Goal: Task Accomplishment & Management: Manage account settings

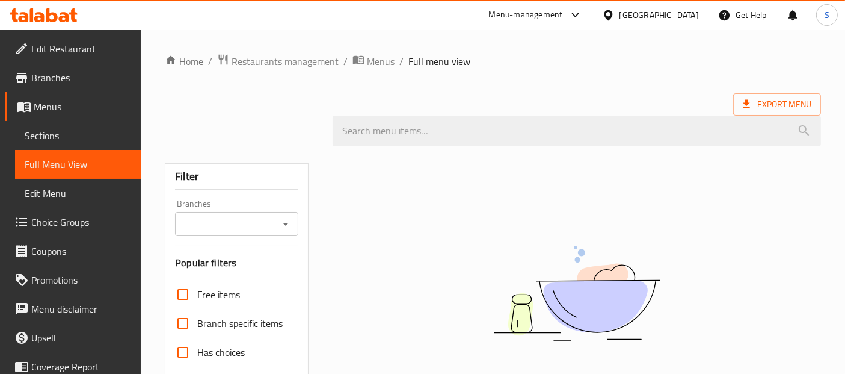
click at [119, 15] on div "Menu-management [GEOGRAPHIC_DATA] Get Help S" at bounding box center [422, 15] width 845 height 29
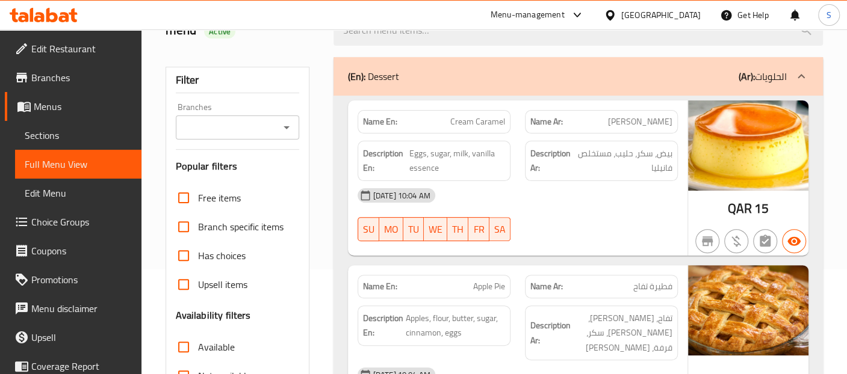
scroll to position [167, 0]
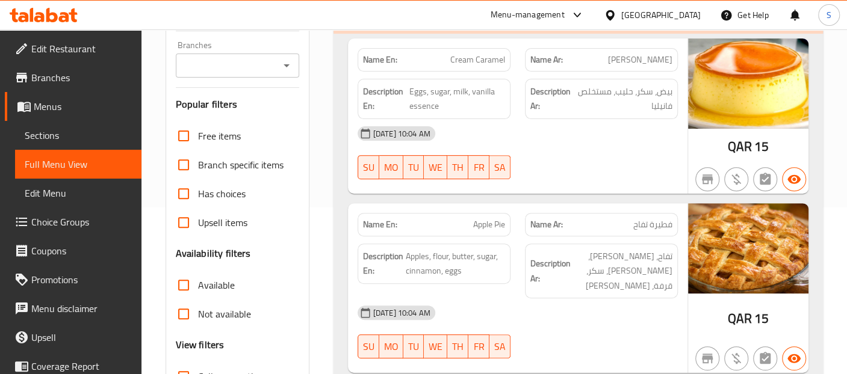
click at [629, 146] on div "18-08-2025 10:04 AM" at bounding box center [517, 133] width 335 height 29
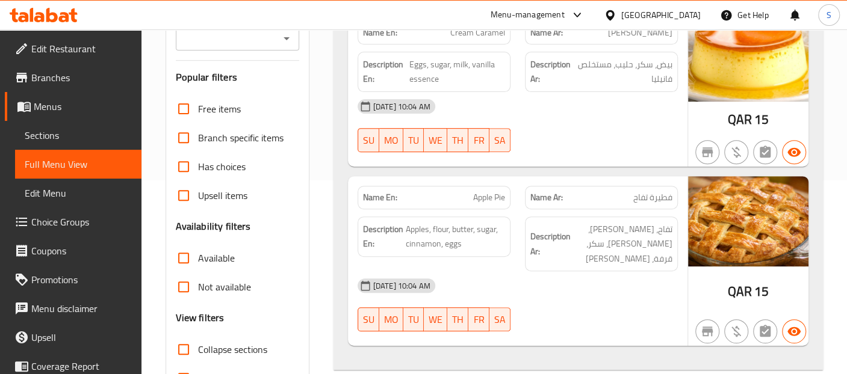
click at [599, 181] on div "Name Ar: فطيرة تفاح" at bounding box center [600, 198] width 167 height 38
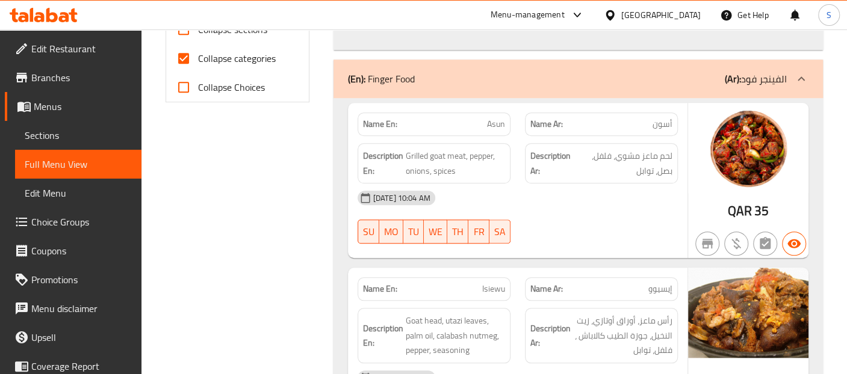
scroll to position [514, 0]
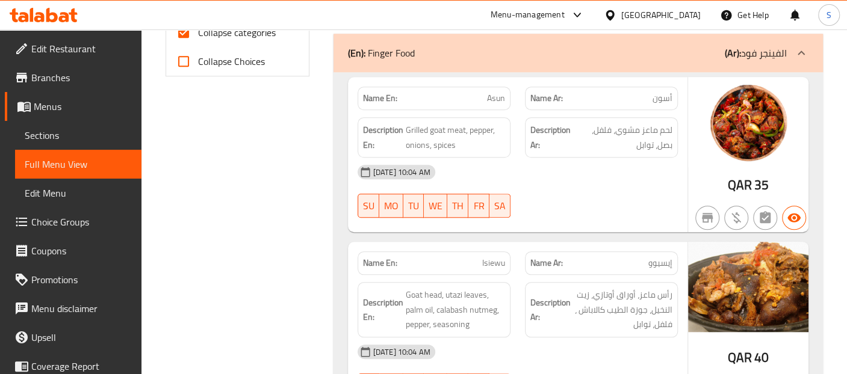
scroll to position [542, 0]
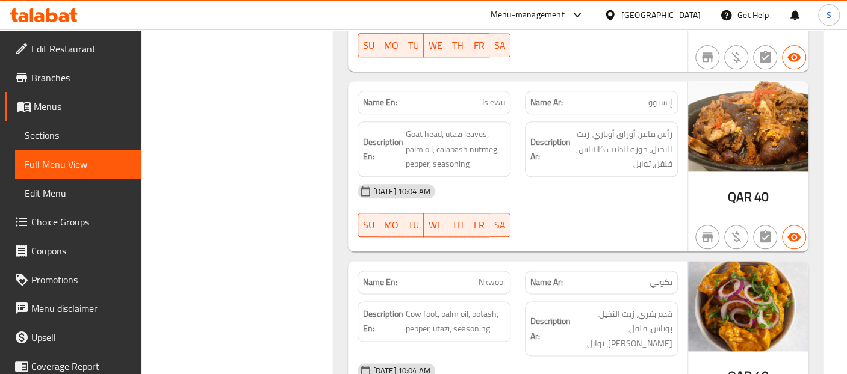
scroll to position [702, 0]
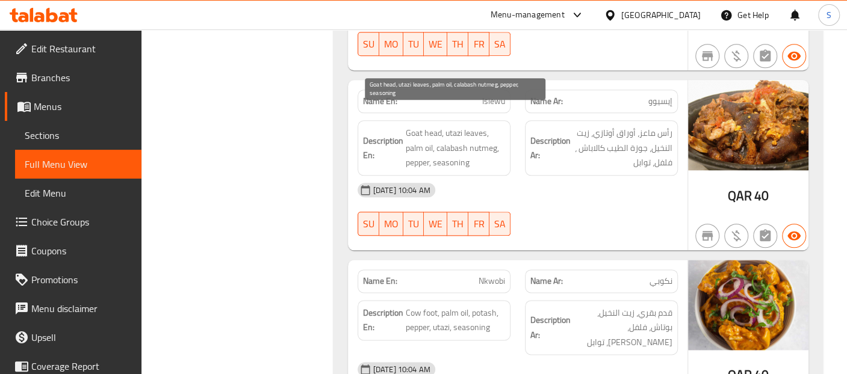
click at [488, 127] on span "Goat head, utazi leaves, palm oil, calabash nutmeg, pepper, seasoning" at bounding box center [455, 148] width 99 height 45
copy span "nutmeg"
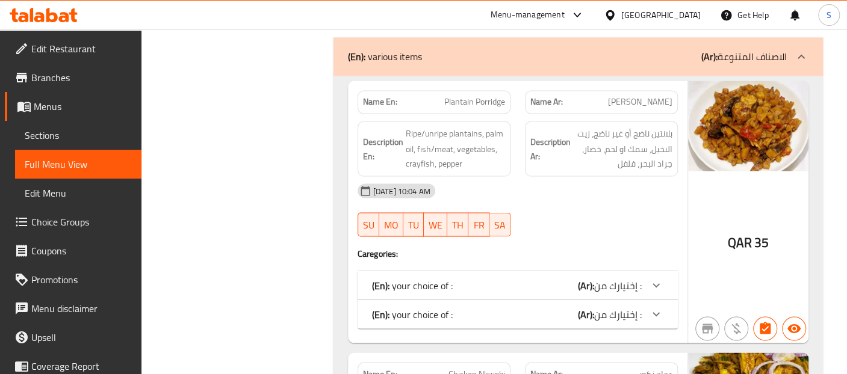
scroll to position [1129, 0]
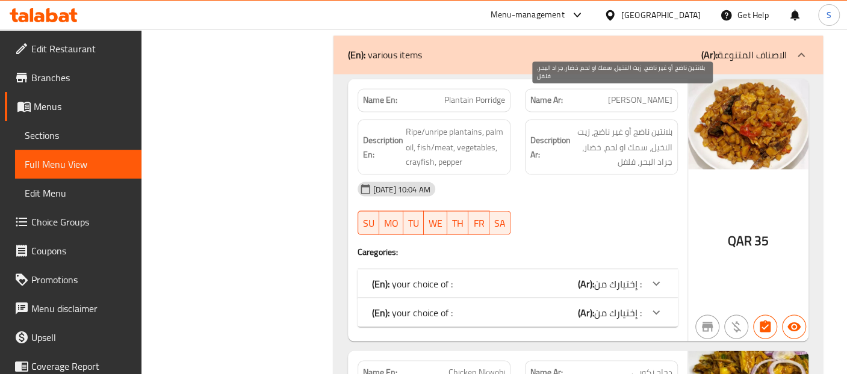
click at [611, 129] on span "بلانتين ناضج أو غير ناضج، زيت النخيل، سمك او لحم، خضار، جراد البحر، فلفل" at bounding box center [622, 147] width 99 height 45
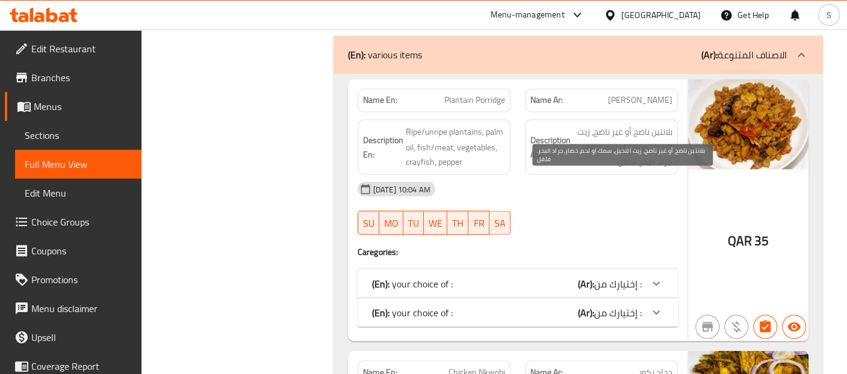
scroll to position [9424, 0]
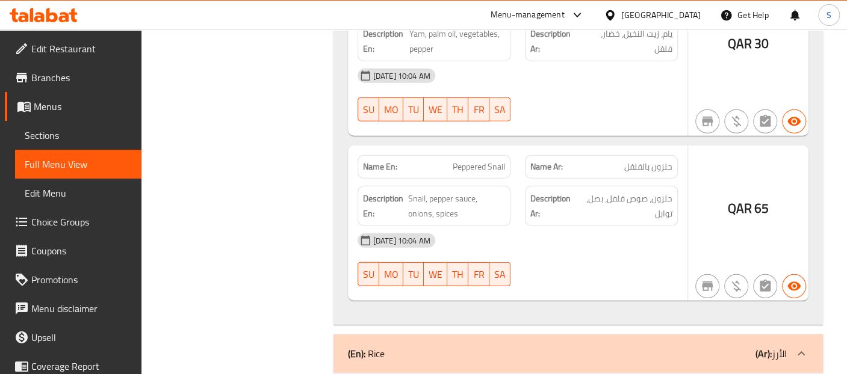
scroll to position [9531, 0]
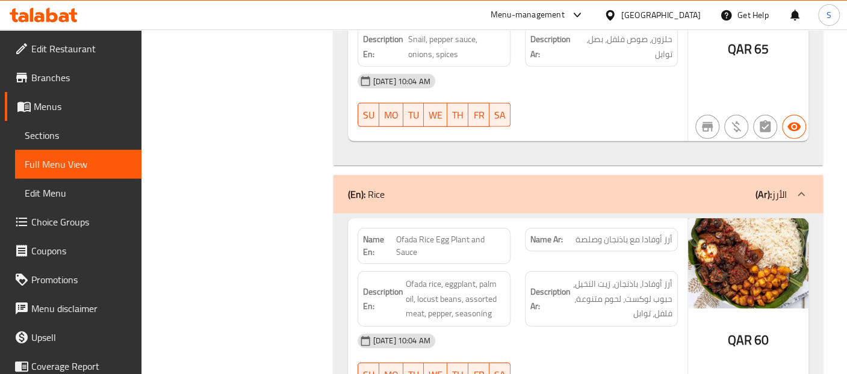
scroll to position [9691, 0]
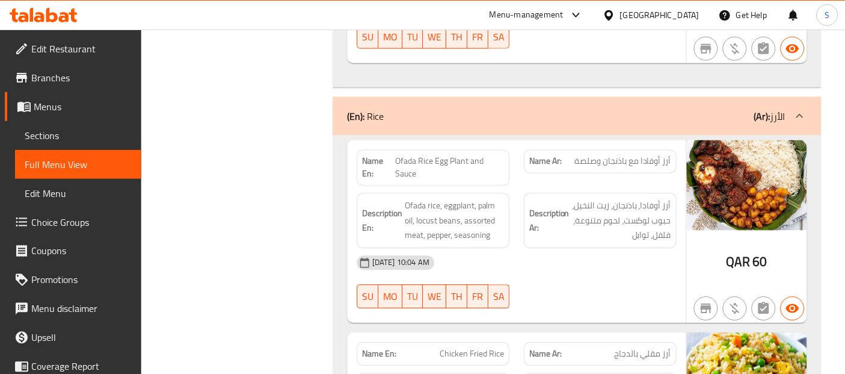
scroll to position [9745, 0]
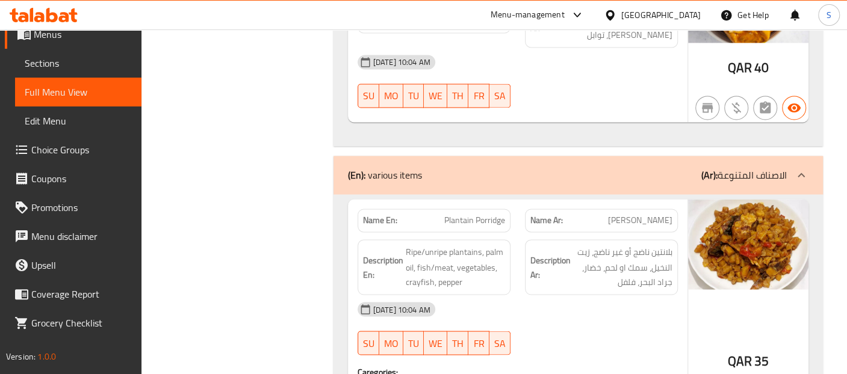
scroll to position [72, 0]
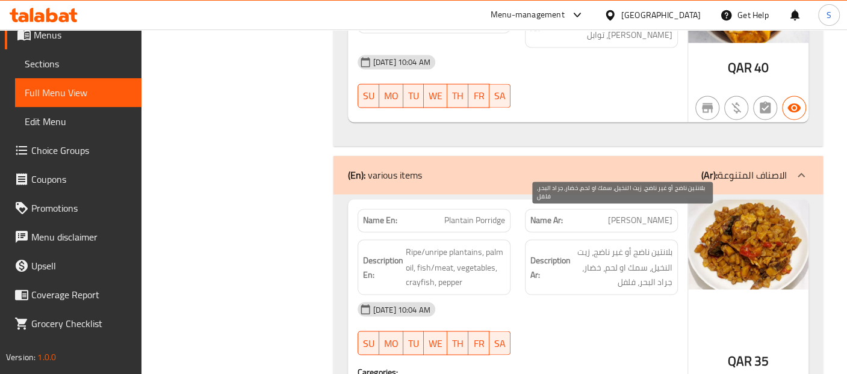
click at [595, 245] on span "بلانتين ناضج أو غير ناضج، زيت النخيل، سمك او لحم، خضار، جراد البحر، فلفل" at bounding box center [622, 267] width 99 height 45
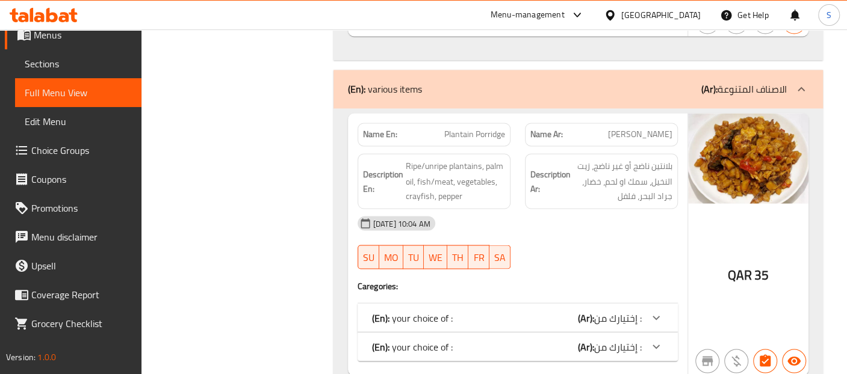
scroll to position [1116, 0]
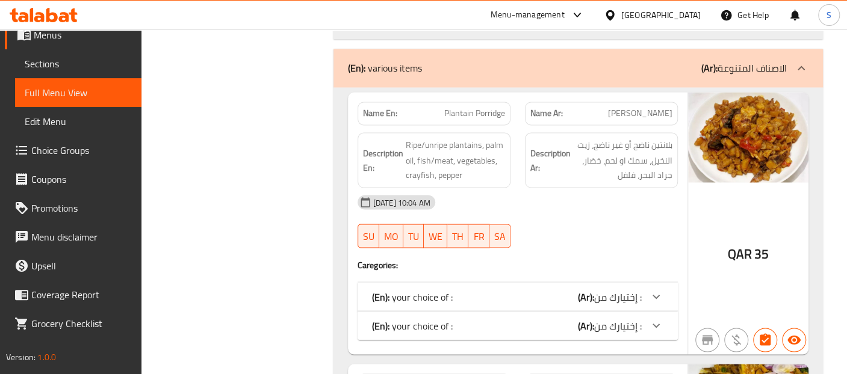
click at [627, 282] on div "(En): your choice of : (Ar): إختيارك من :" at bounding box center [517, 296] width 320 height 29
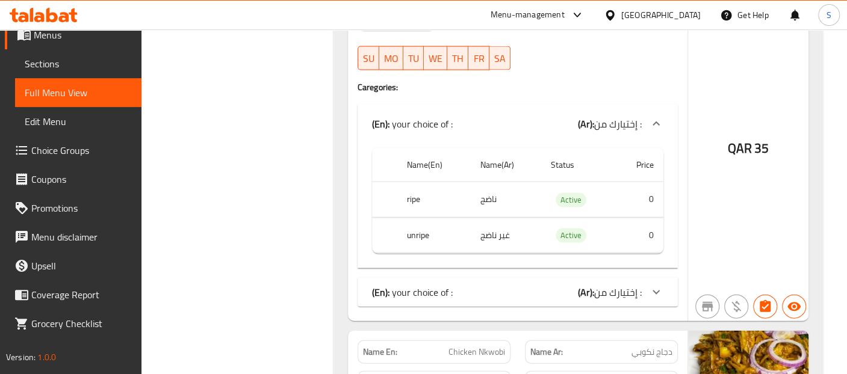
scroll to position [1294, 0]
click at [631, 132] on span "إختيارك من :" at bounding box center [618, 123] width 48 height 18
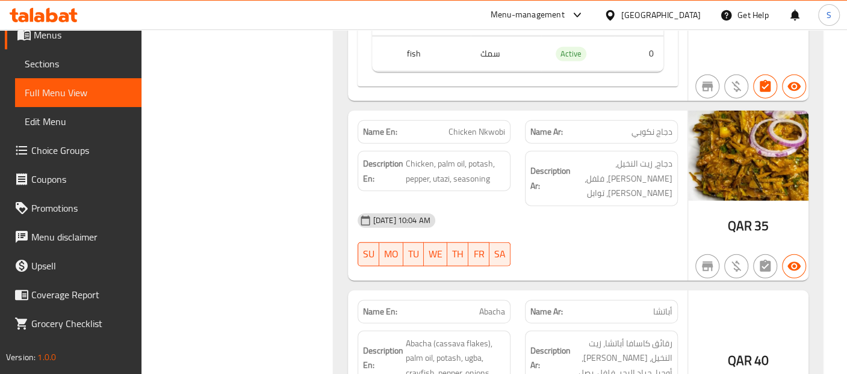
scroll to position [1651, 0]
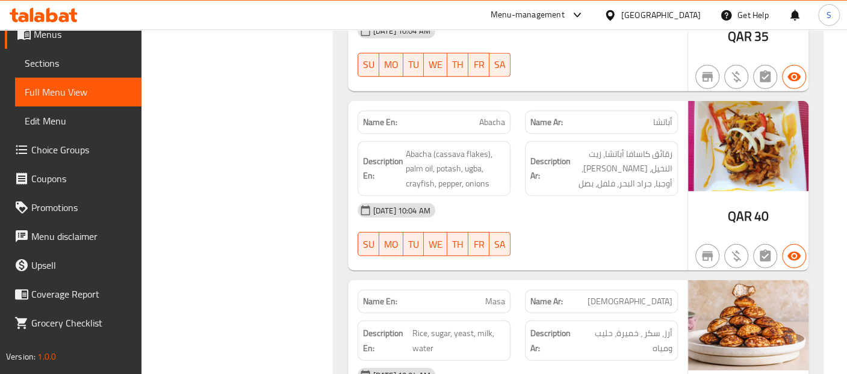
scroll to position [72, 0]
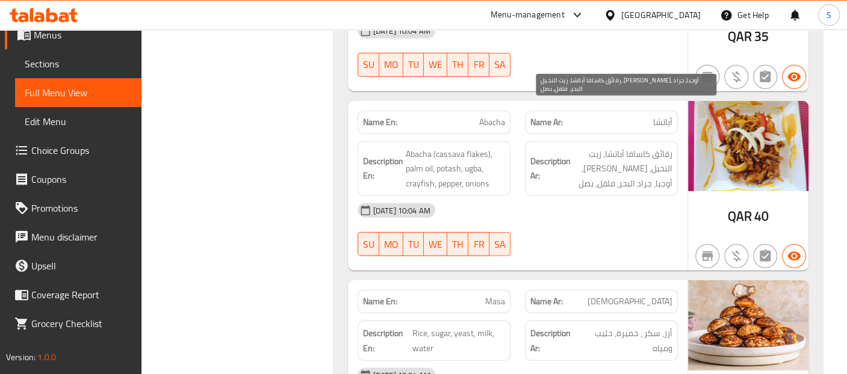
click at [617, 147] on span "رقائق كاسافا أباتشا، زيت النخيل، بوتاش، أوجبا، جراد البحر، فلفل، بصل" at bounding box center [622, 169] width 99 height 45
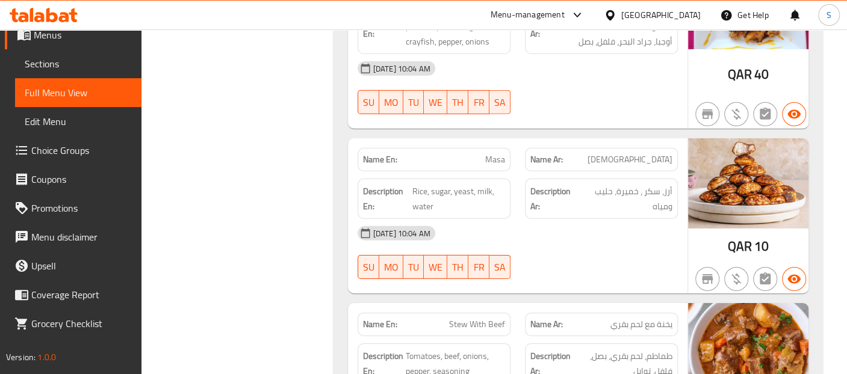
scroll to position [1999, 0]
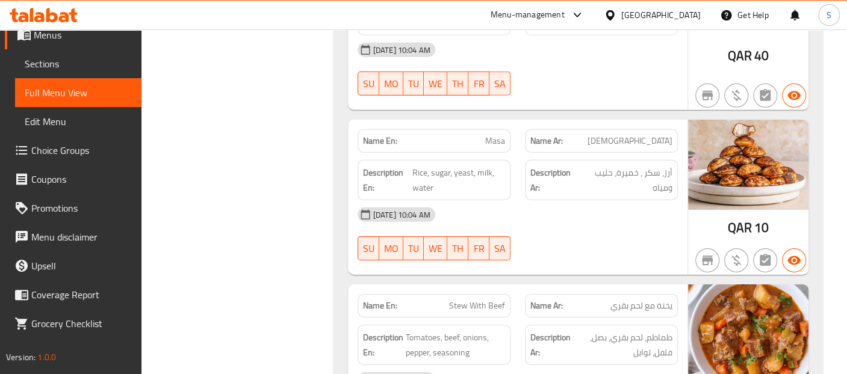
click at [620, 200] on div "18-08-2025 10:04 AM SU MO TU WE TH FR SA" at bounding box center [517, 233] width 335 height 67
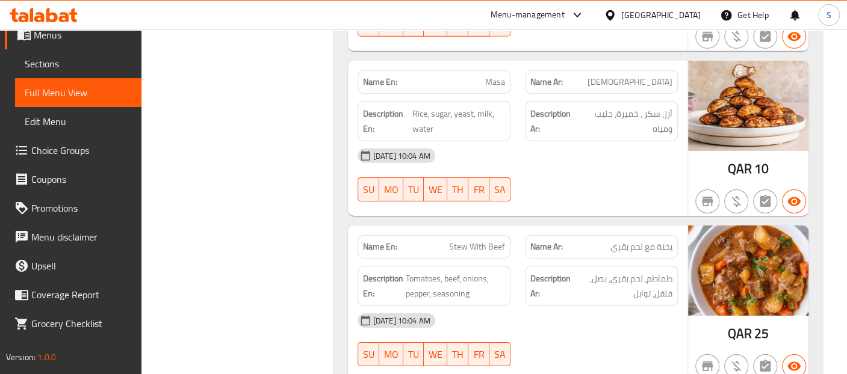
scroll to position [2075, 0]
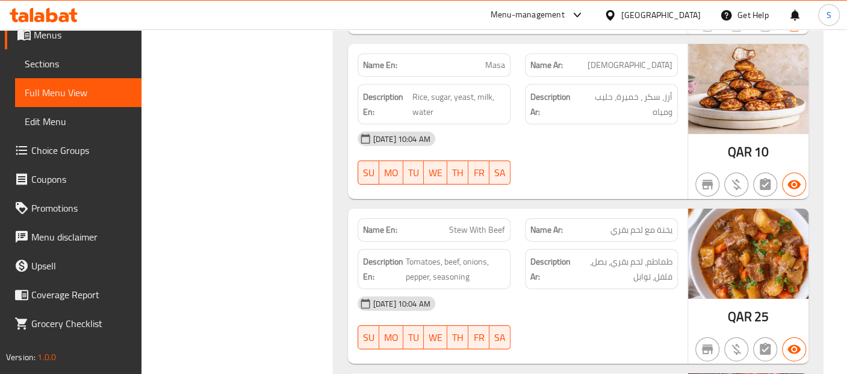
click at [666, 224] on span "يخنة مع لحم بقري" at bounding box center [641, 230] width 62 height 13
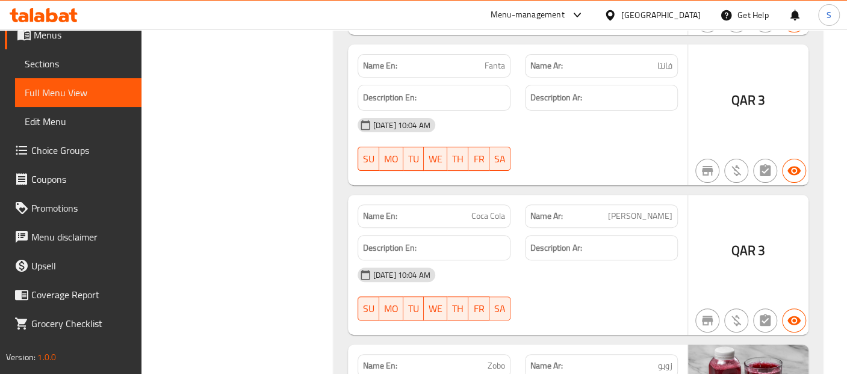
scroll to position [17940, 0]
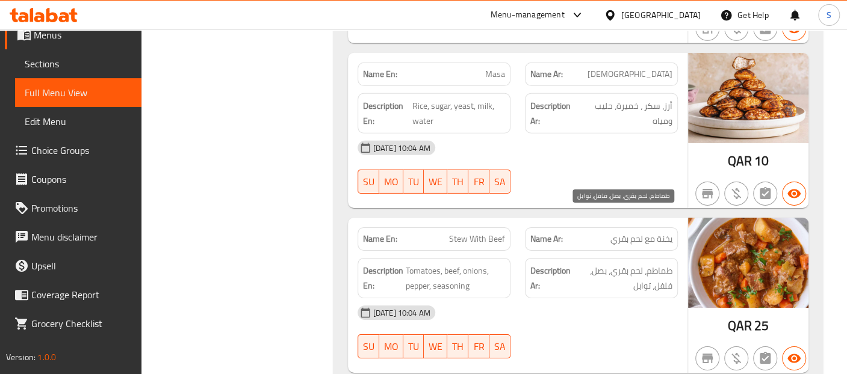
click at [667, 264] on span "طماطم، لحم بقري، بصل، فلفل، توابل" at bounding box center [622, 278] width 99 height 29
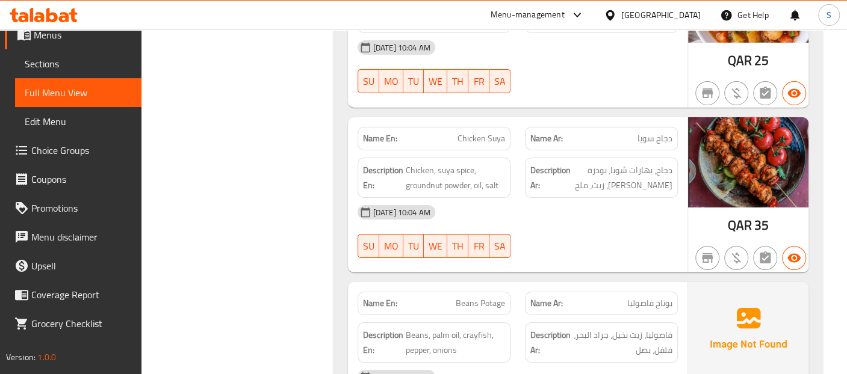
scroll to position [2333, 0]
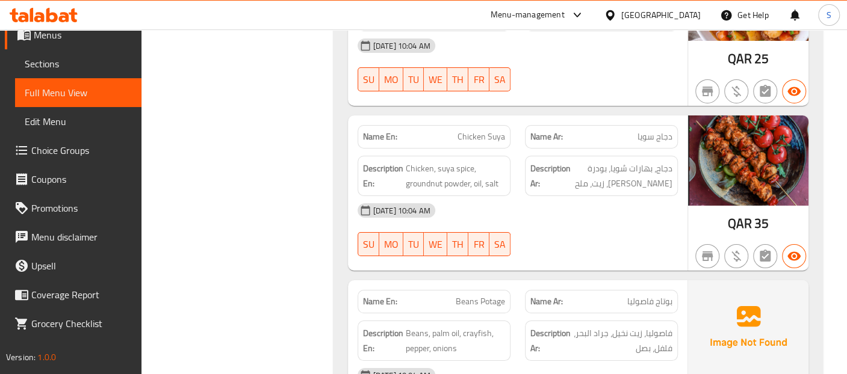
click at [726, 176] on div "QAR 35" at bounding box center [748, 193] width 120 height 155
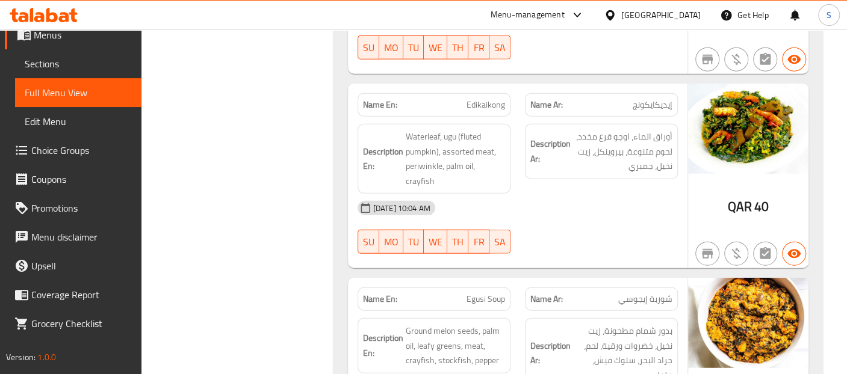
scroll to position [6673, 0]
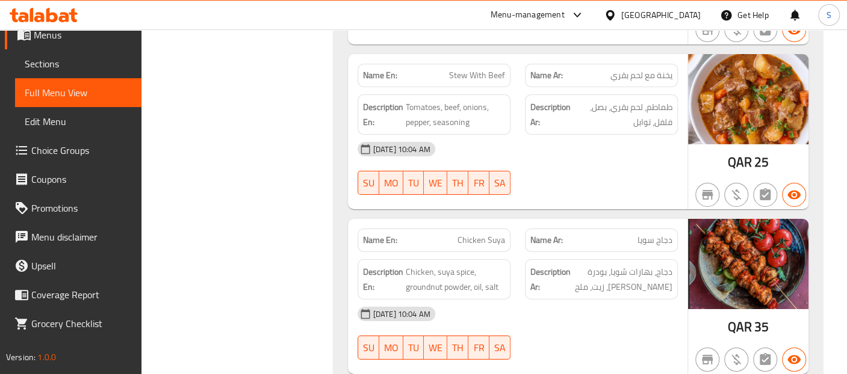
click at [720, 219] on img at bounding box center [748, 264] width 120 height 90
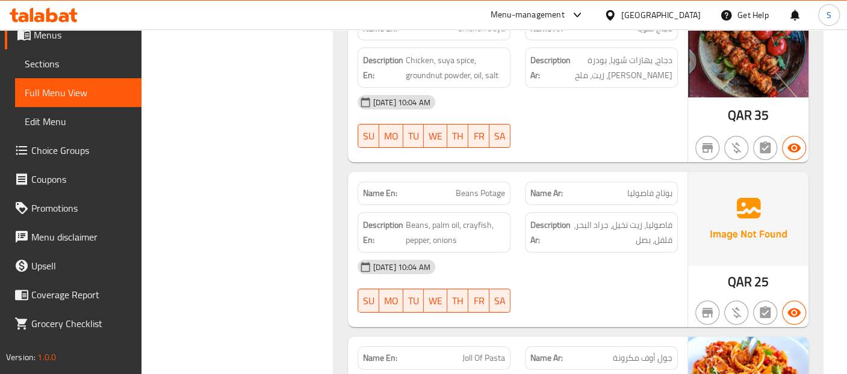
scroll to position [2470, 0]
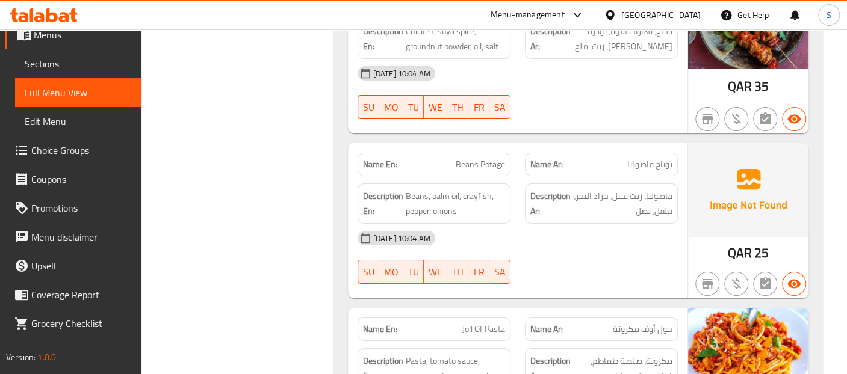
click at [557, 224] on div "18-08-2025 10:04 AM" at bounding box center [517, 238] width 335 height 29
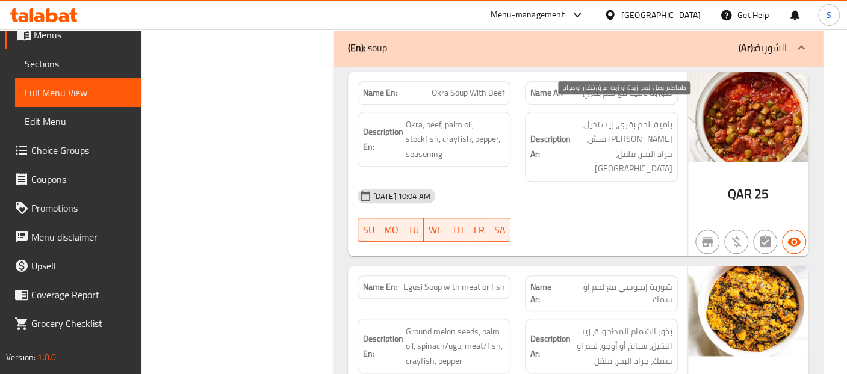
scroll to position [18407, 0]
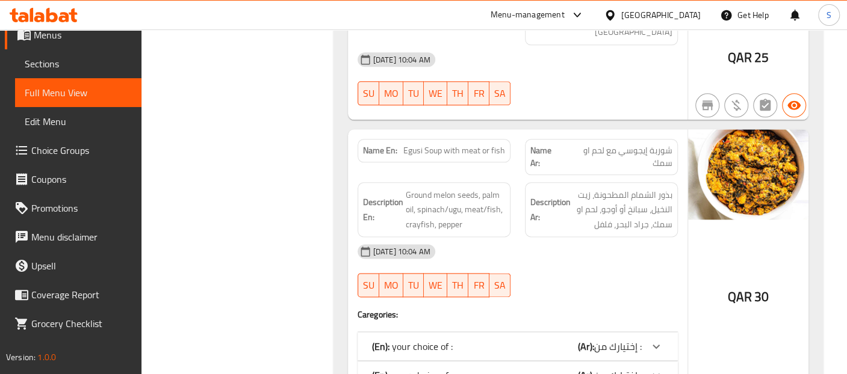
scroll to position [18541, 0]
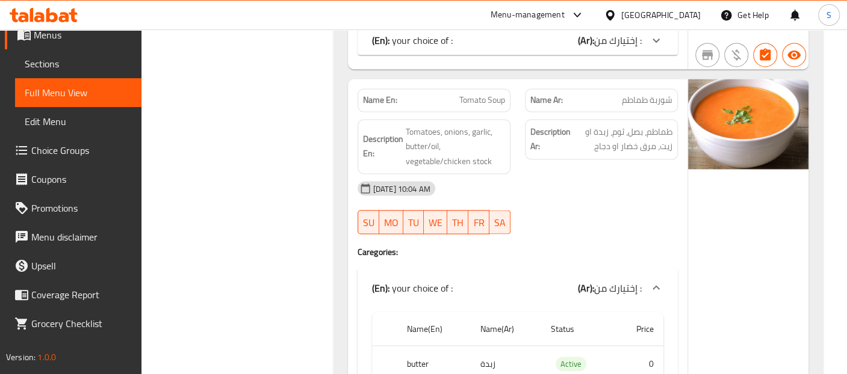
scroll to position [18897, 0]
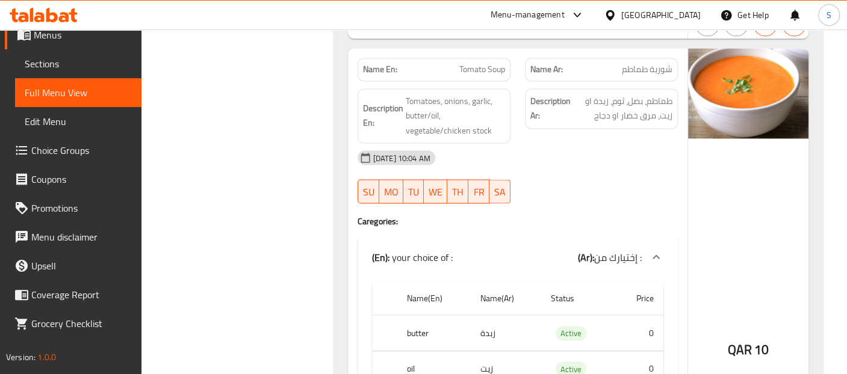
scroll to position [18909, 0]
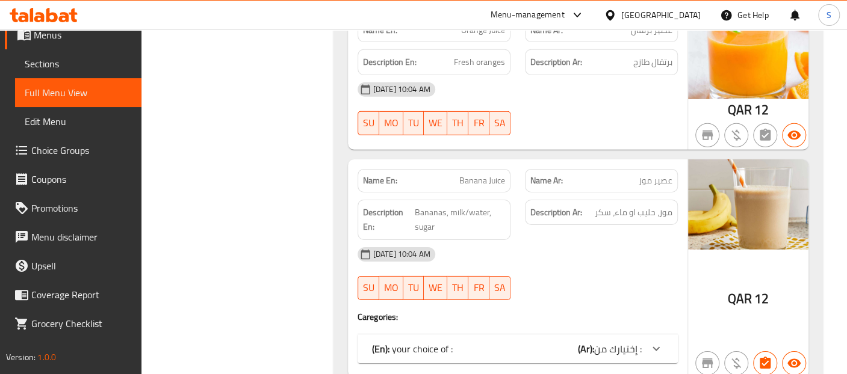
scroll to position [4605, 0]
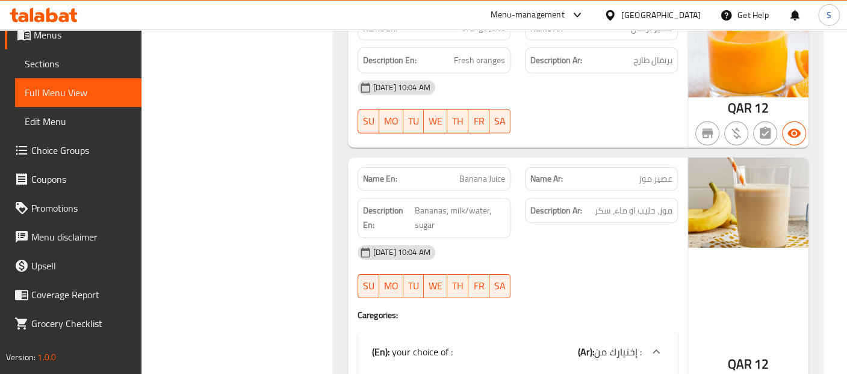
scroll to position [4884, 0]
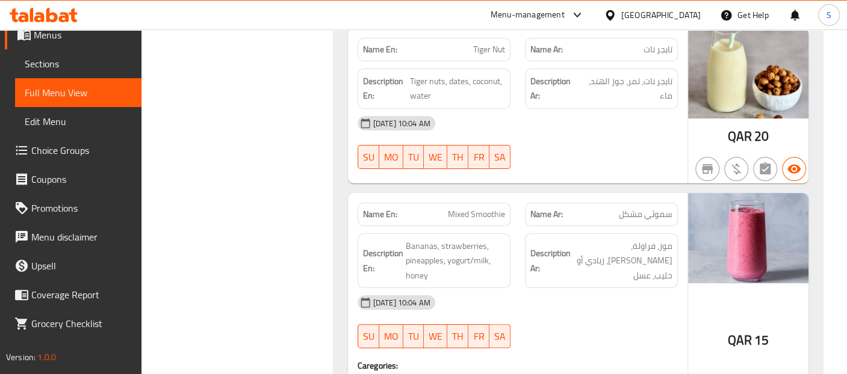
scroll to position [5124, 0]
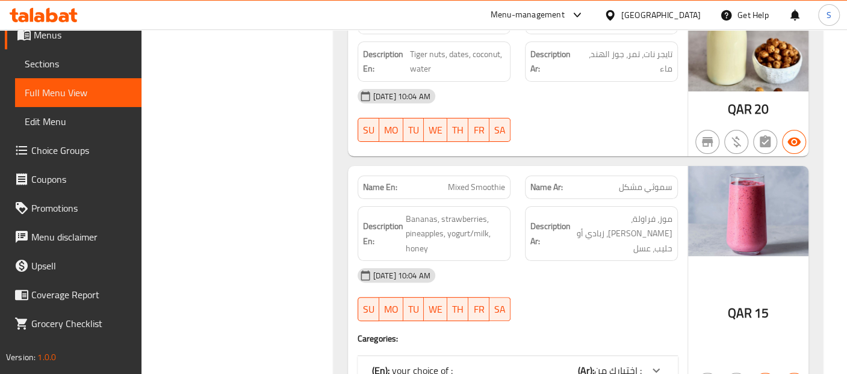
drag, startPoint x: 635, startPoint y: 223, endPoint x: 636, endPoint y: 238, distance: 14.5
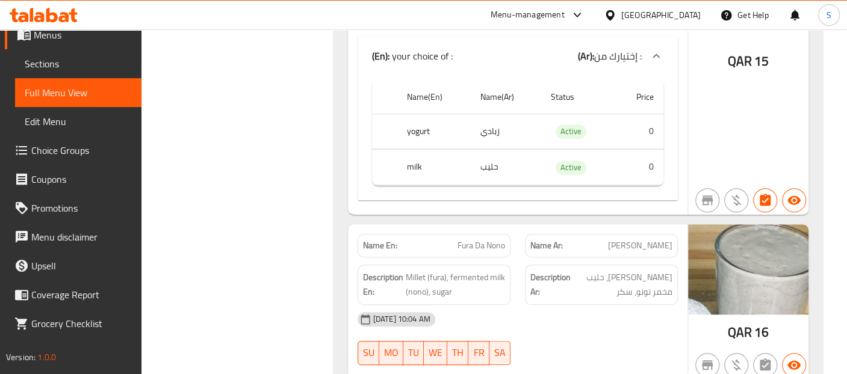
scroll to position [5445, 0]
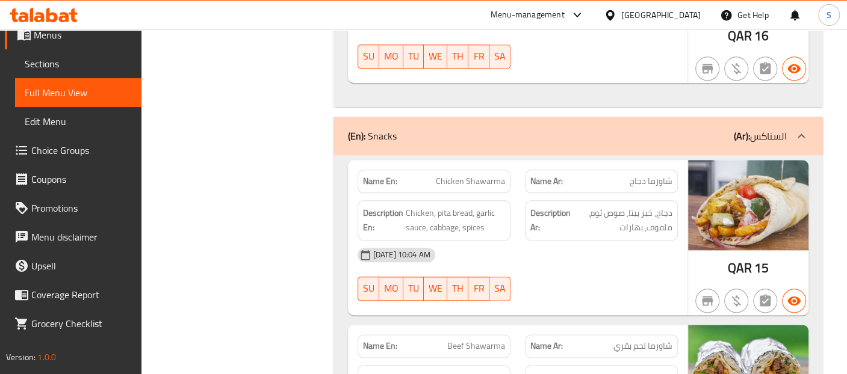
scroll to position [5748, 0]
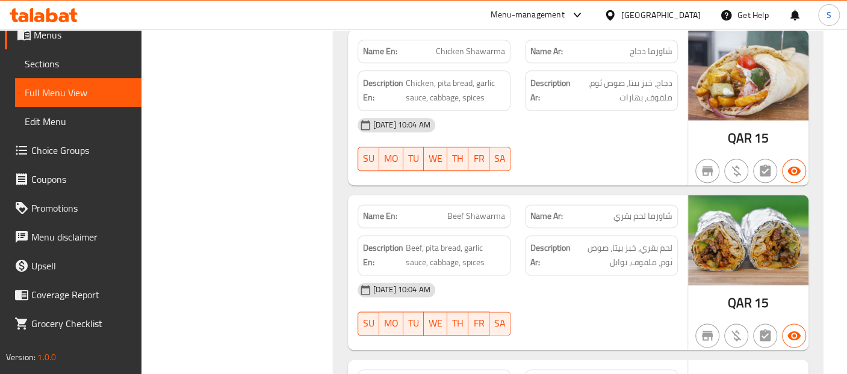
scroll to position [5871, 0]
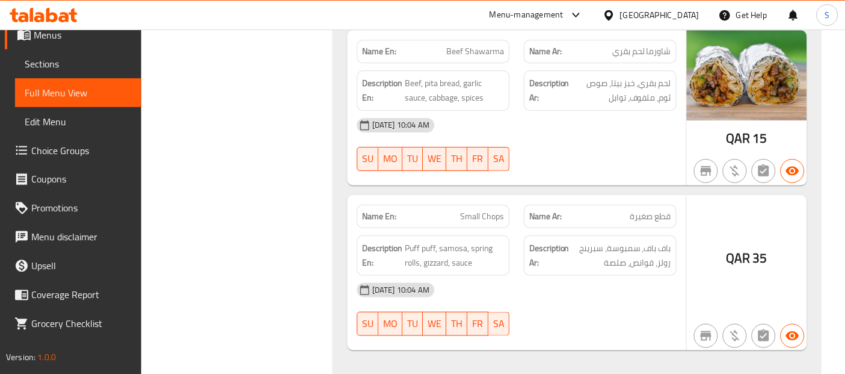
scroll to position [6058, 0]
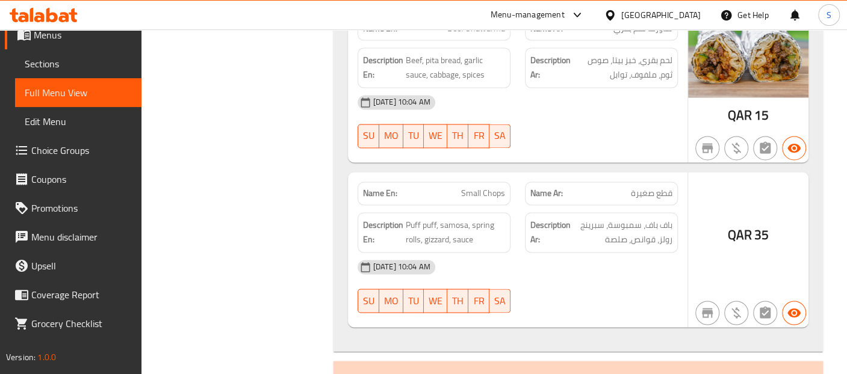
copy span "Chops"
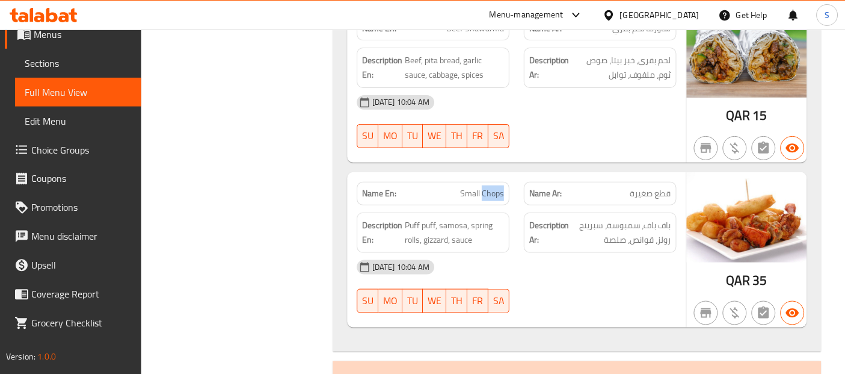
scroll to position [72, 0]
copy span "Chops"
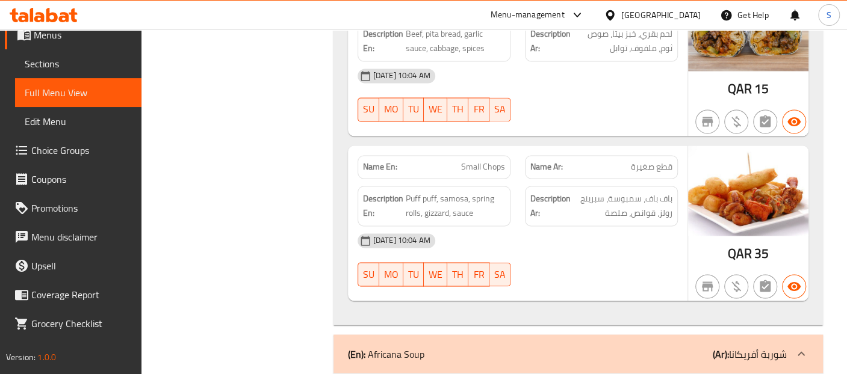
scroll to position [6112, 0]
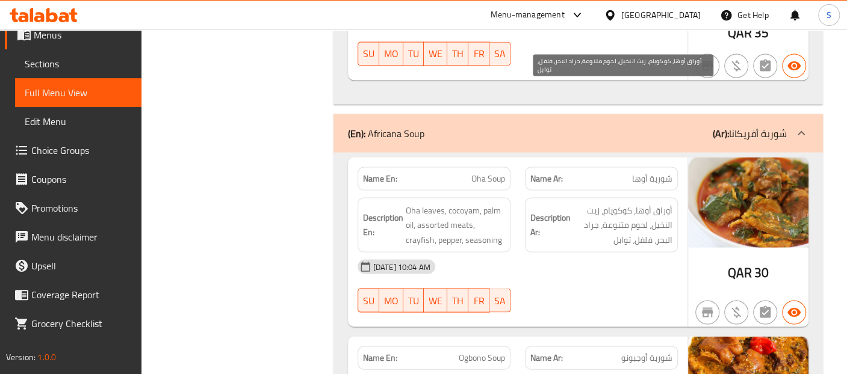
scroll to position [6312, 0]
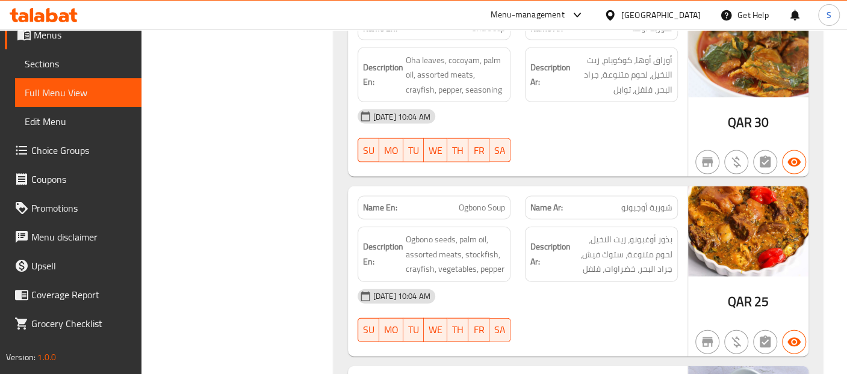
scroll to position [6473, 0]
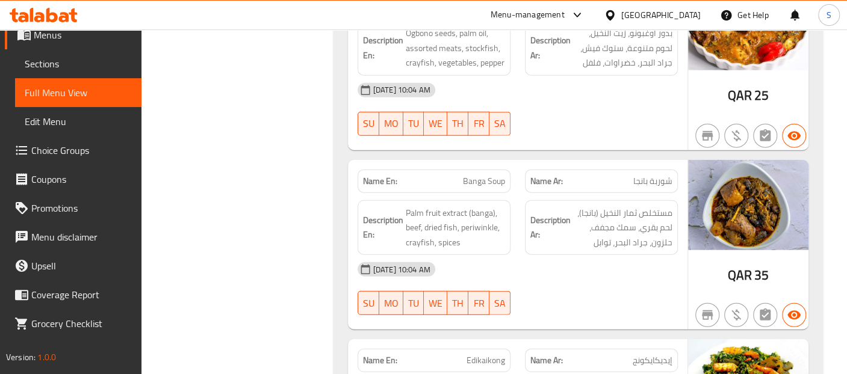
scroll to position [6660, 0]
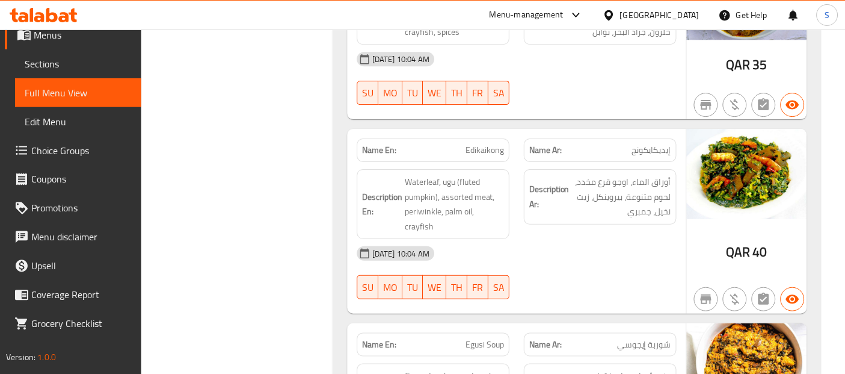
scroll to position [6873, 0]
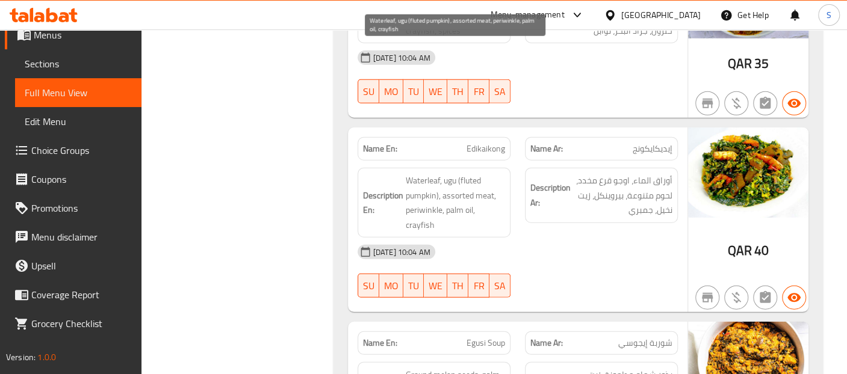
click at [495, 173] on span "Waterleaf, ugu (fluted pumpkin), assorted meat, periwinkle, palm oil, crayfish" at bounding box center [455, 202] width 99 height 59
copy span "crayfish"
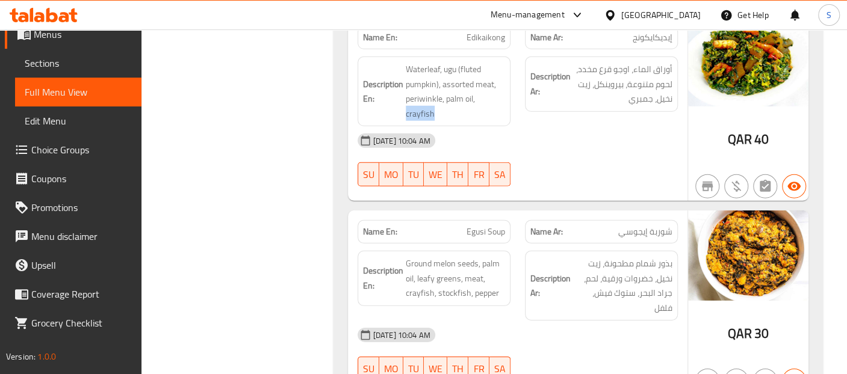
scroll to position [72, 0]
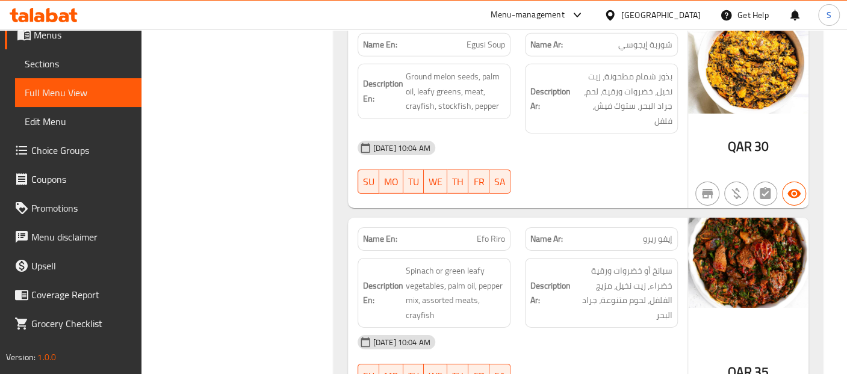
scroll to position [7173, 0]
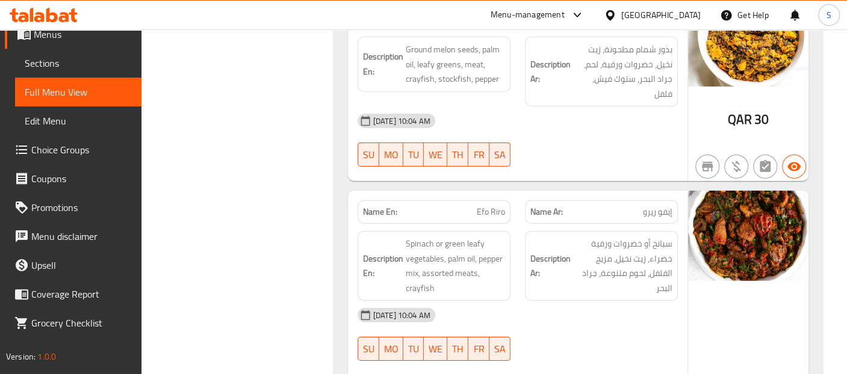
scroll to position [72, 0]
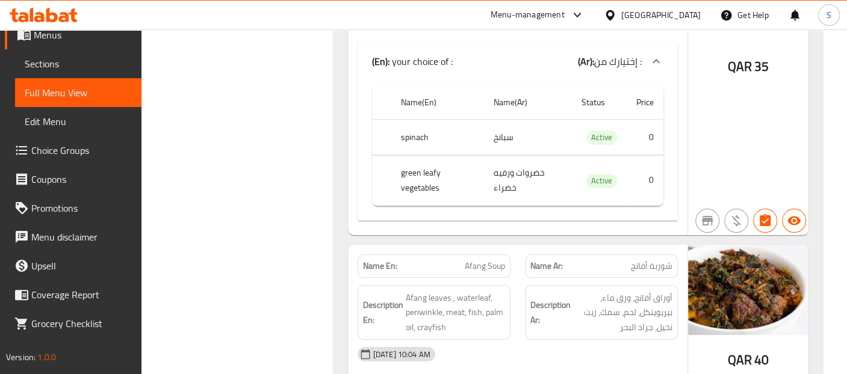
scroll to position [7573, 0]
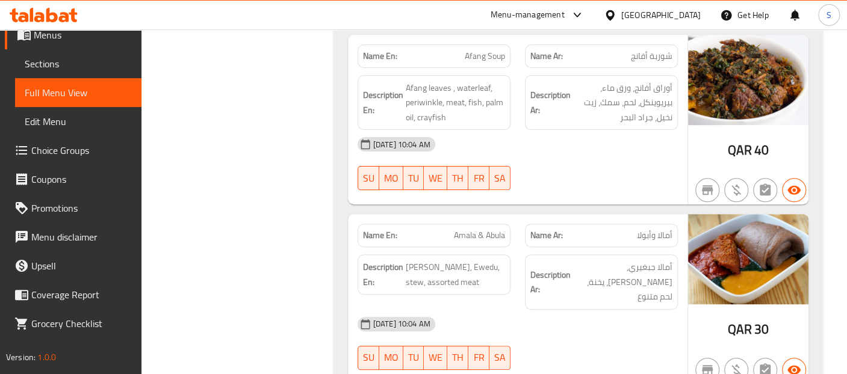
scroll to position [7788, 0]
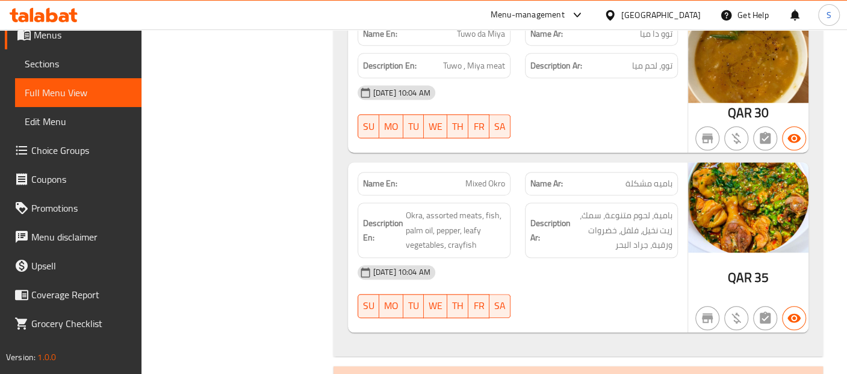
scroll to position [8088, 0]
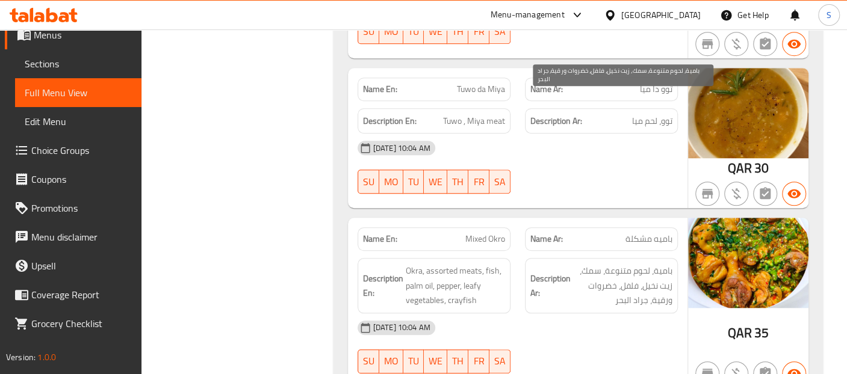
click at [620, 264] on span "بامية، لحوم متنوعة، سمك، زيت نخيل، فلفل، خضروات ورقية، جراد البحر" at bounding box center [622, 286] width 99 height 45
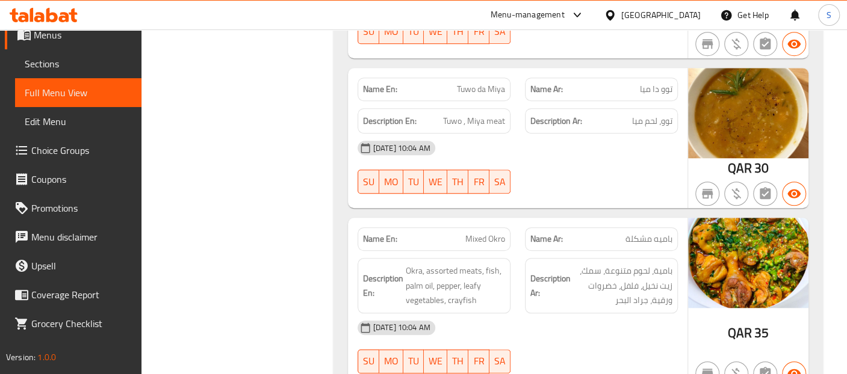
click at [723, 218] on img at bounding box center [748, 263] width 120 height 90
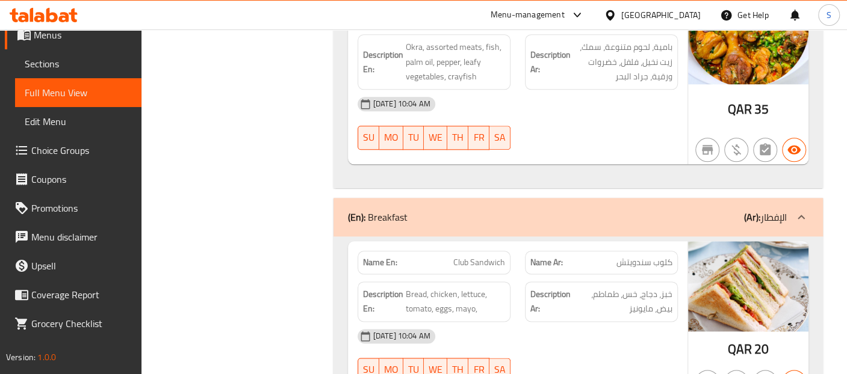
scroll to position [8316, 0]
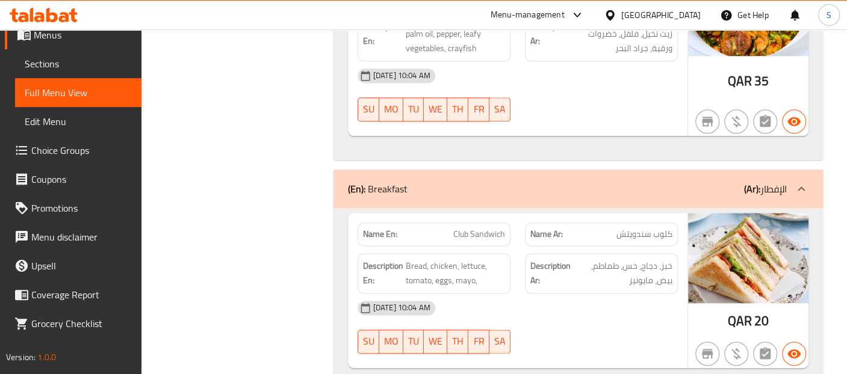
scroll to position [8342, 0]
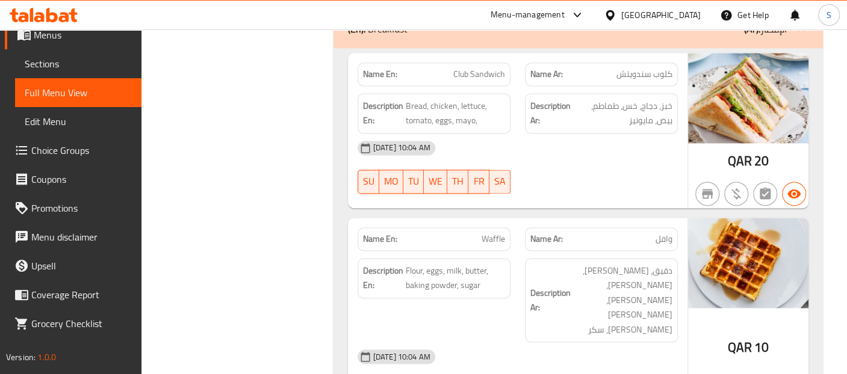
scroll to position [8503, 0]
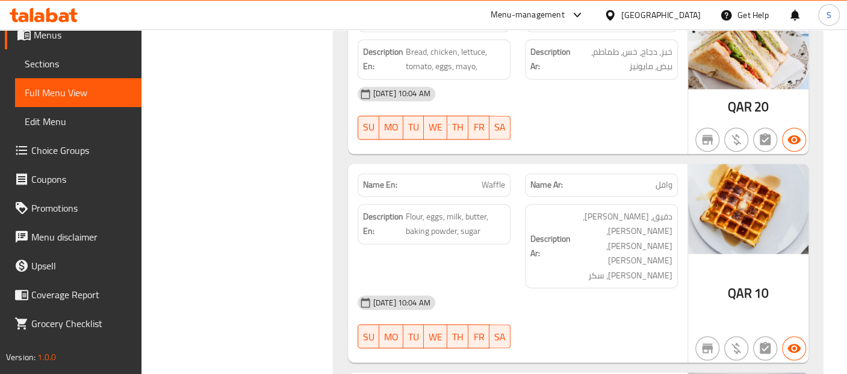
scroll to position [8557, 0]
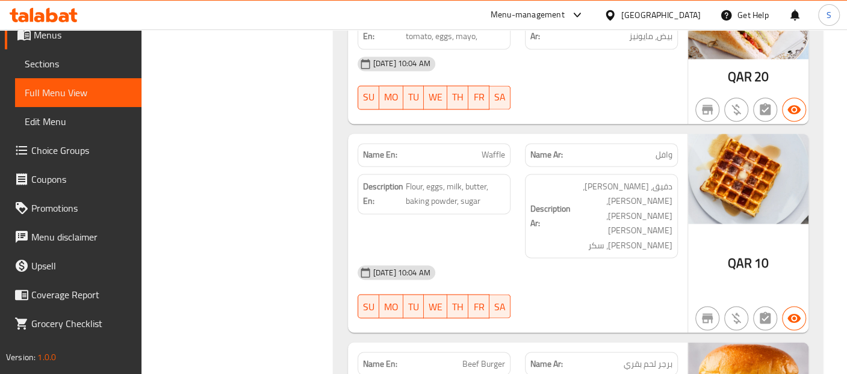
scroll to position [8590, 0]
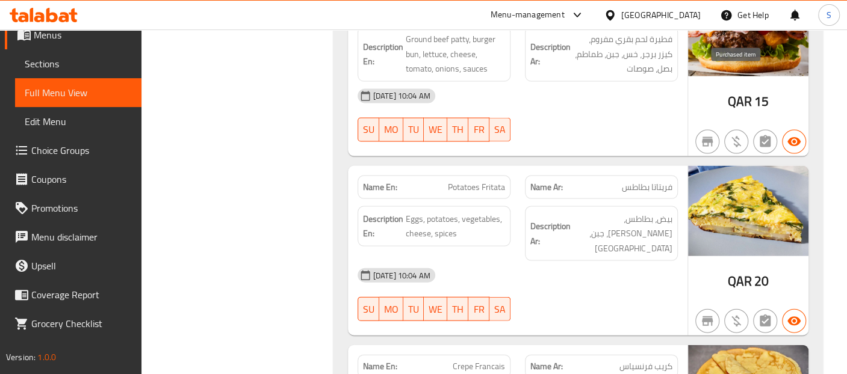
scroll to position [8942, 0]
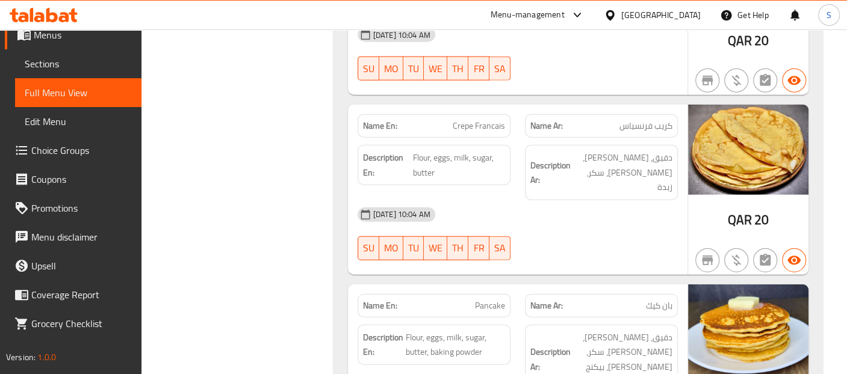
scroll to position [9182, 0]
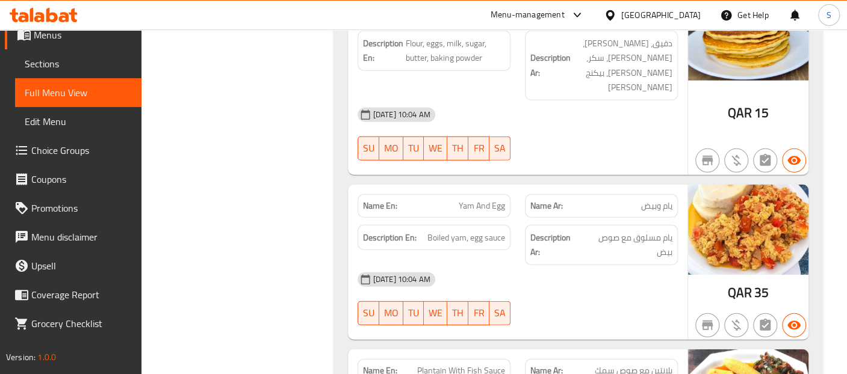
scroll to position [9477, 0]
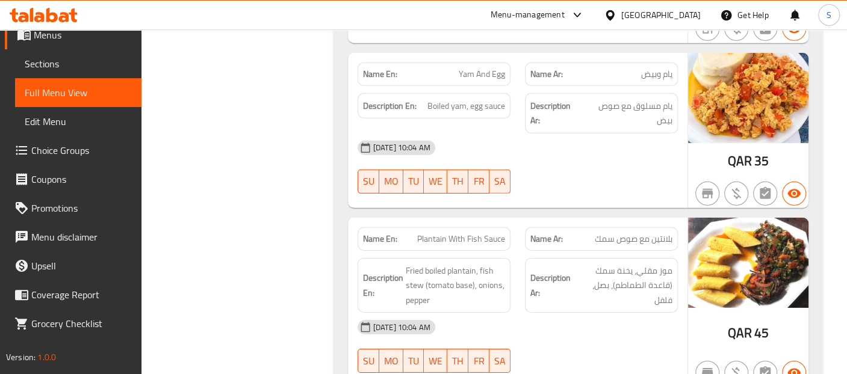
scroll to position [9610, 0]
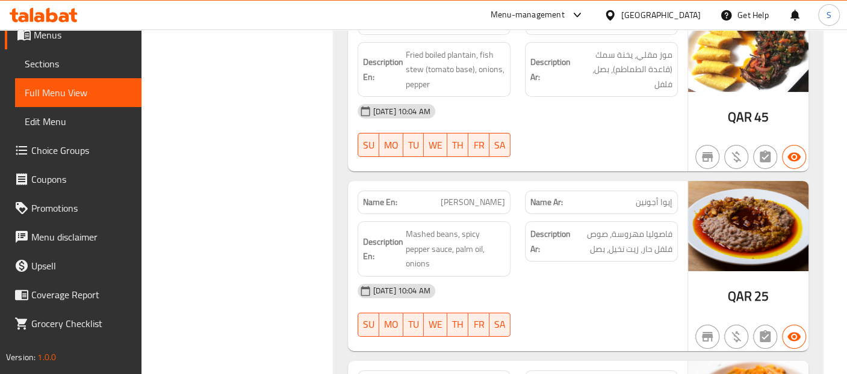
scroll to position [9824, 0]
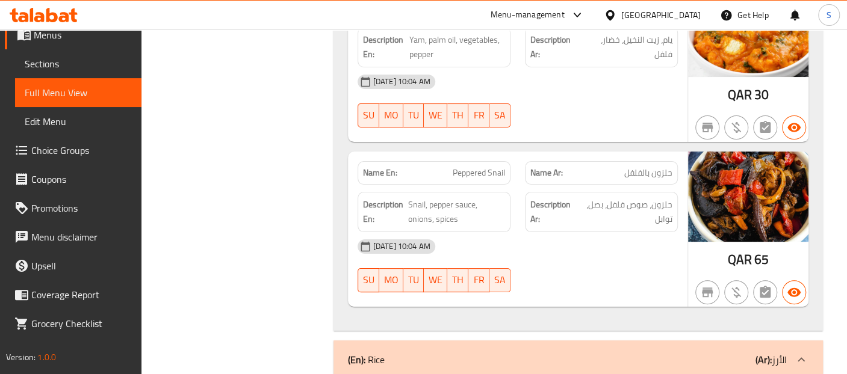
scroll to position [10199, 0]
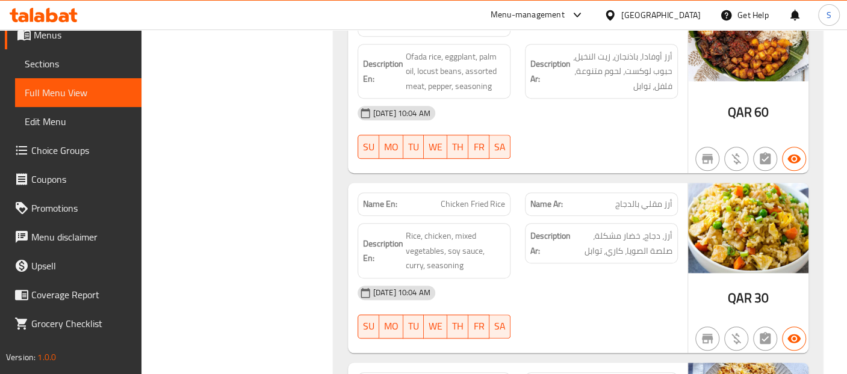
scroll to position [10616, 0]
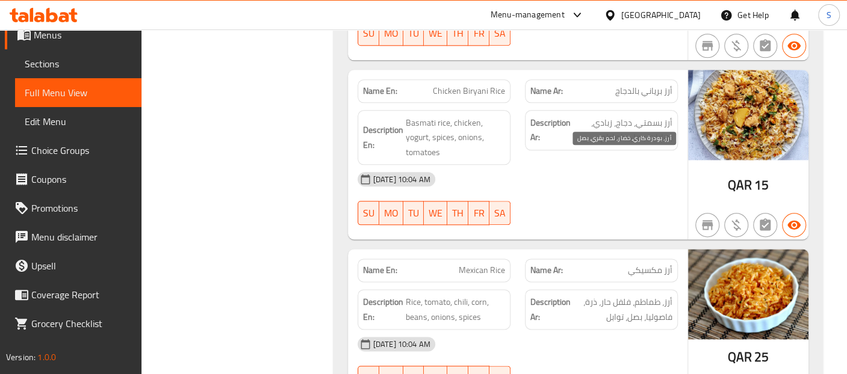
scroll to position [10910, 0]
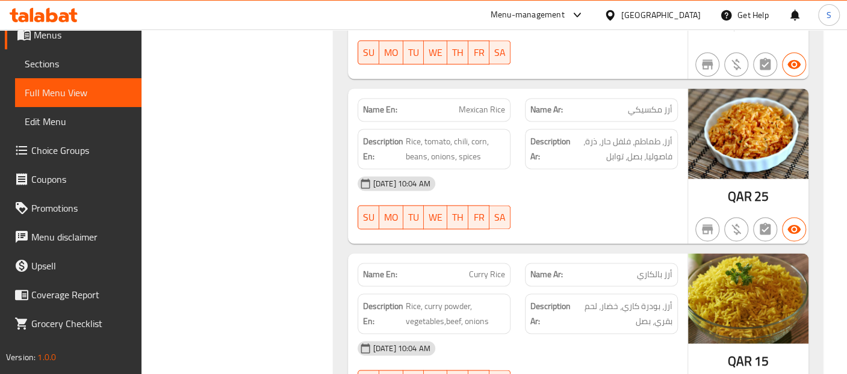
scroll to position [11098, 0]
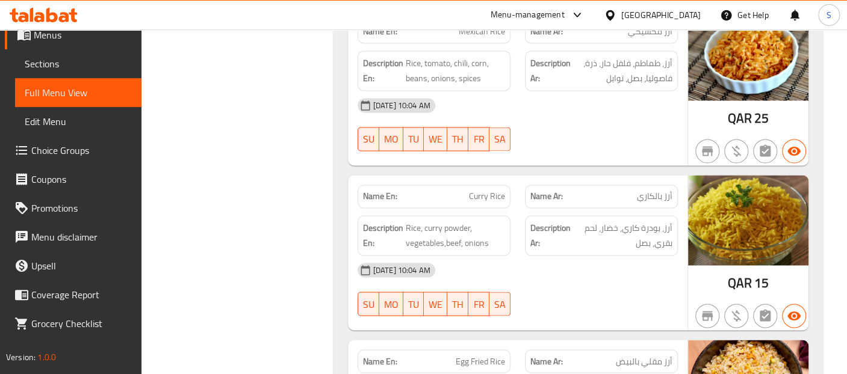
scroll to position [11125, 0]
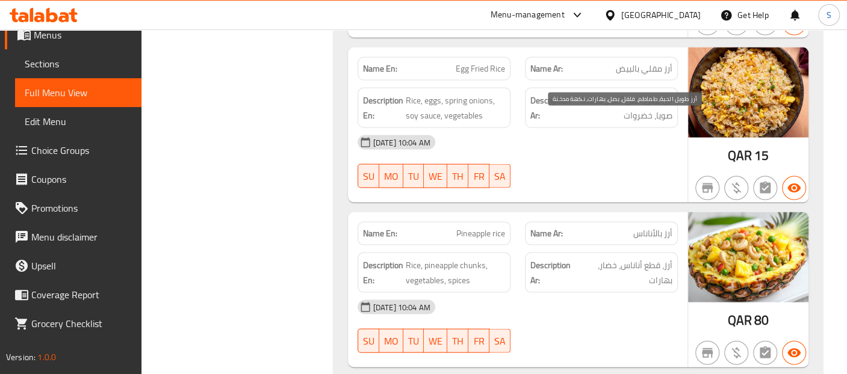
scroll to position [11419, 0]
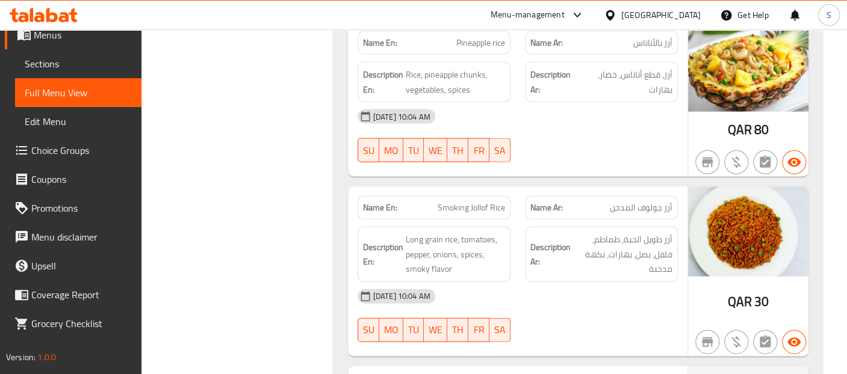
scroll to position [11633, 0]
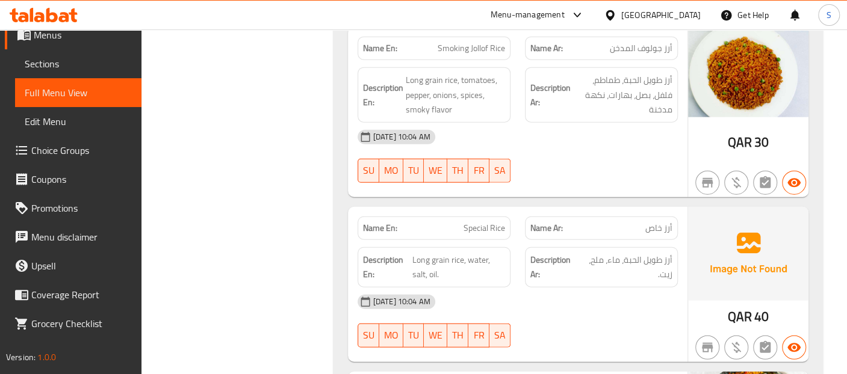
scroll to position [11800, 0]
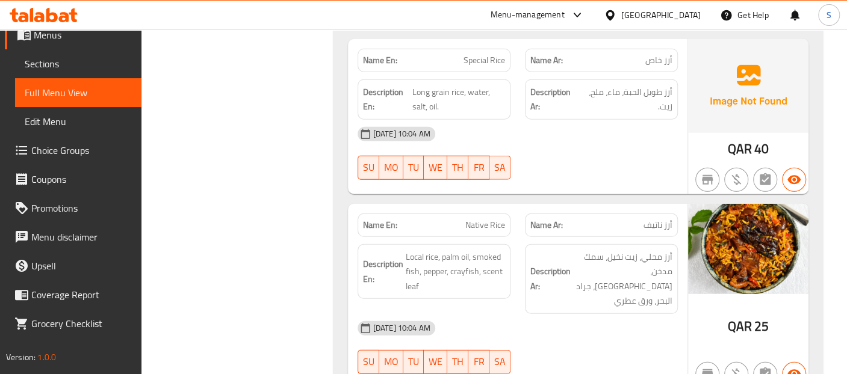
scroll to position [11960, 0]
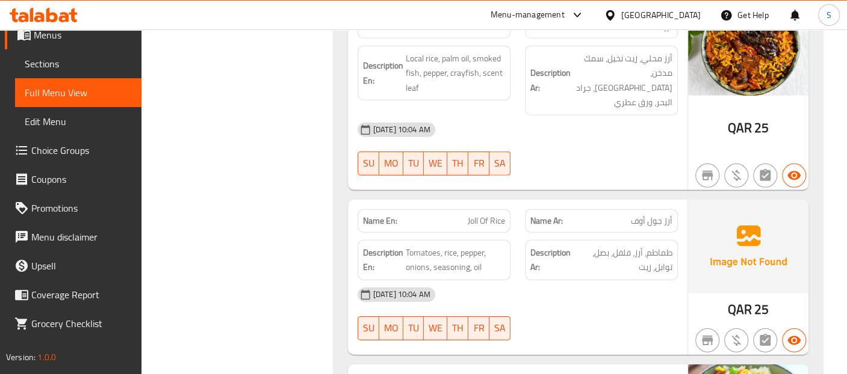
scroll to position [12148, 0]
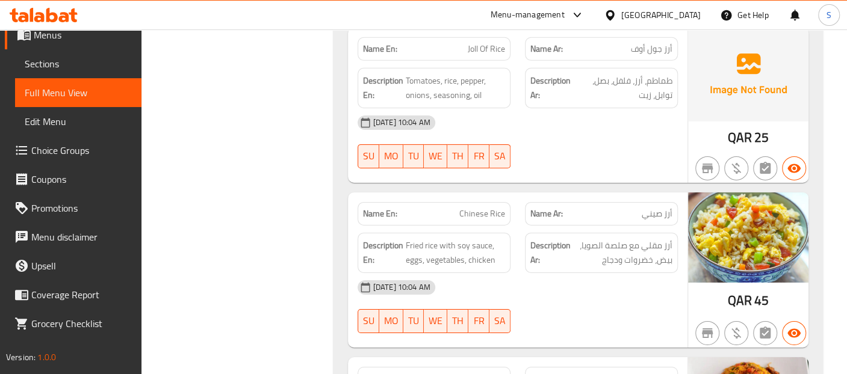
scroll to position [12335, 0]
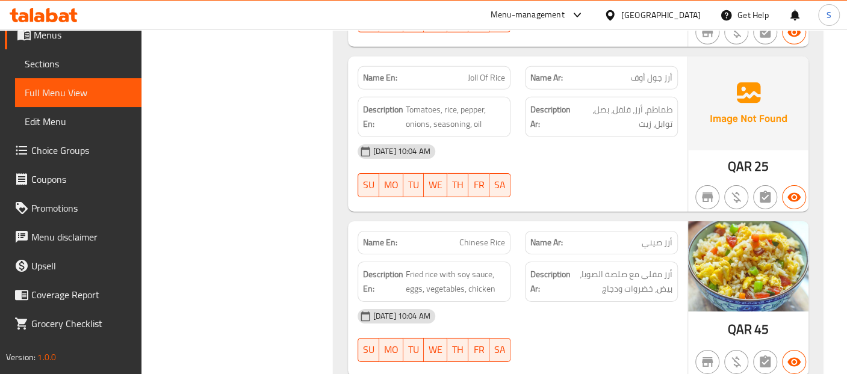
scroll to position [12268, 0]
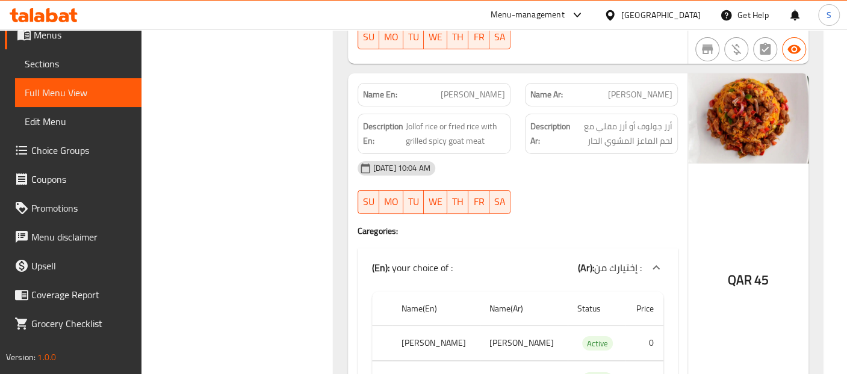
scroll to position [12589, 0]
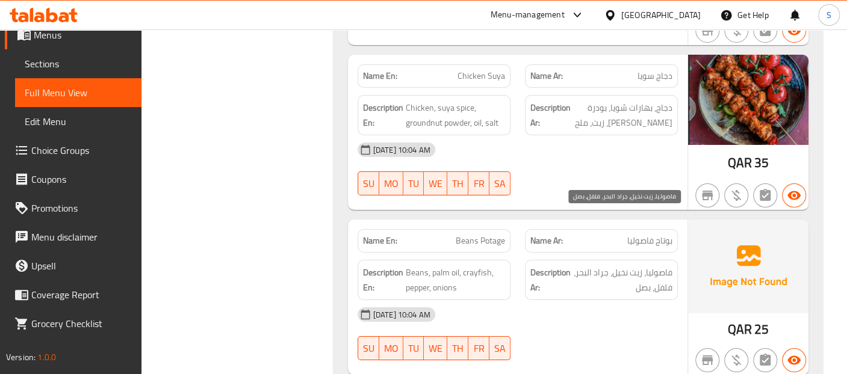
click at [656, 265] on span "فاصوليا، زيت نخيل، جراد البحر، فلفل، بصل" at bounding box center [622, 279] width 99 height 29
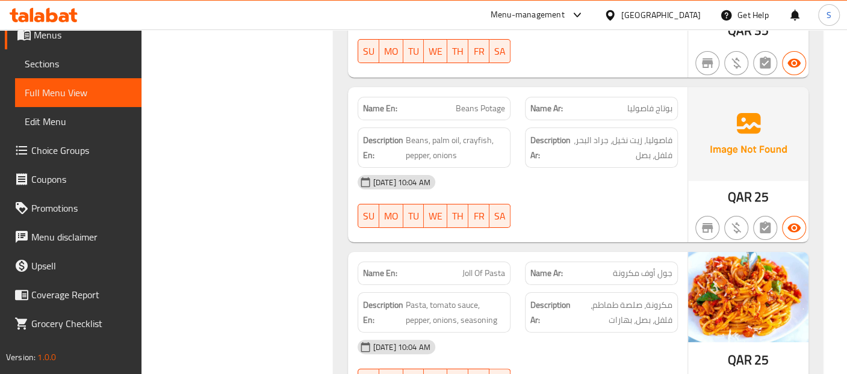
scroll to position [2527, 0]
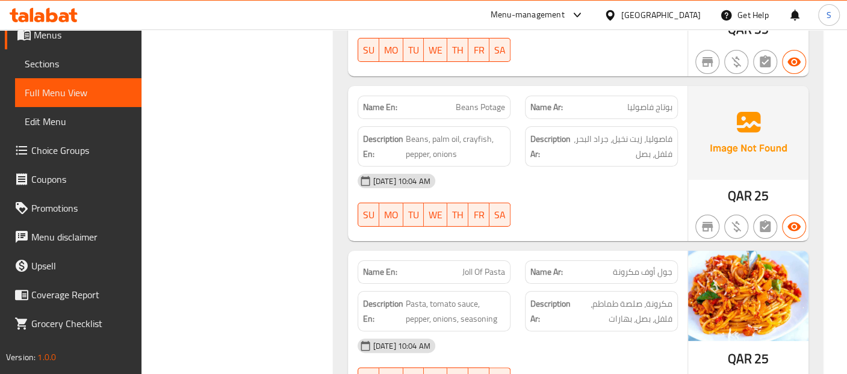
click at [675, 167] on div "18-08-2025 10:04 AM" at bounding box center [517, 181] width 335 height 29
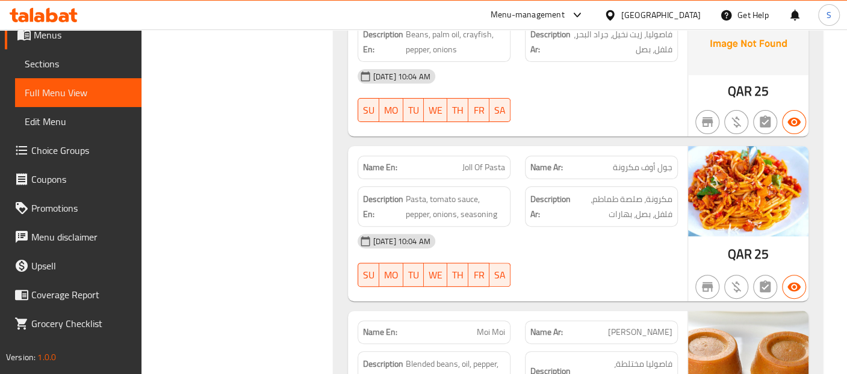
scroll to position [2634, 0]
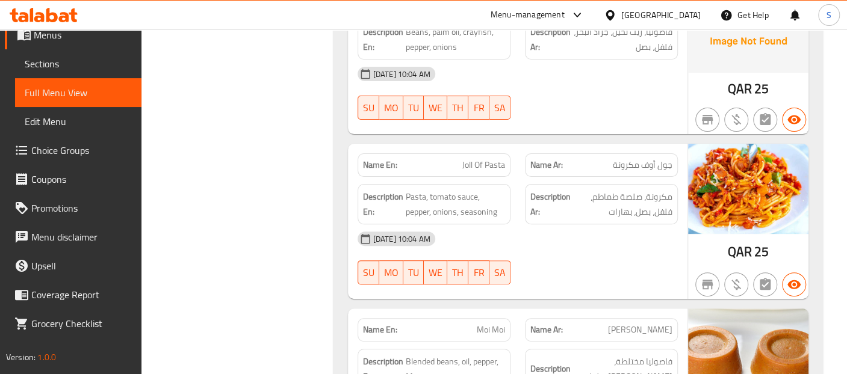
click at [493, 159] on span "Joll Of Pasta" at bounding box center [483, 165] width 43 height 13
copy span "Pasta"
click at [493, 159] on span "Joll Of Pasta" at bounding box center [483, 165] width 43 height 13
copy span "Joll Of Pasta"
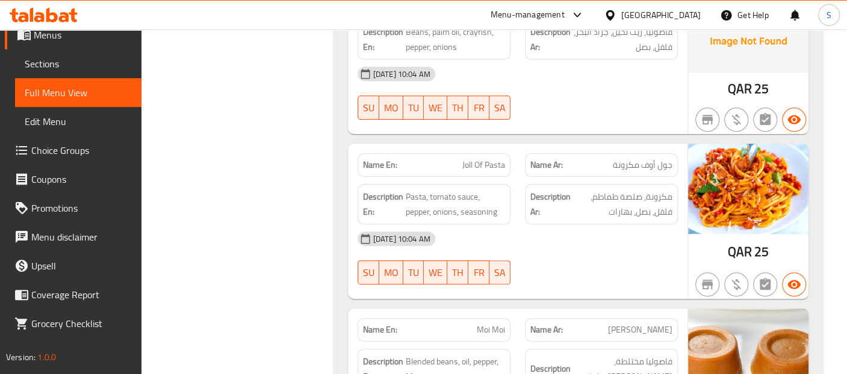
click at [579, 224] on div "18-08-2025 10:04 AM SU MO TU WE TH FR SA" at bounding box center [517, 257] width 335 height 67
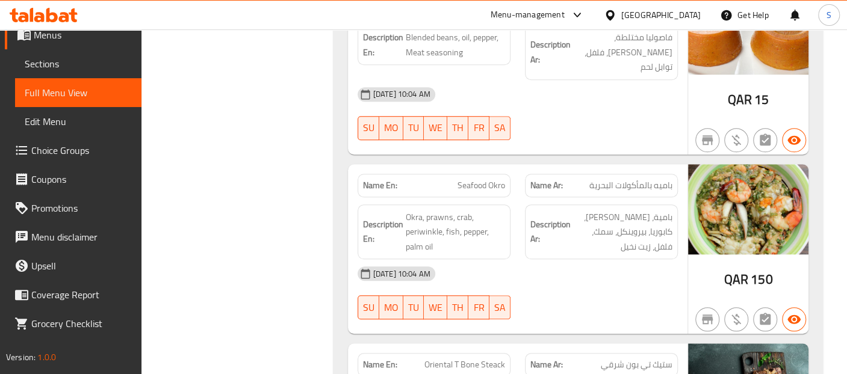
scroll to position [2982, 0]
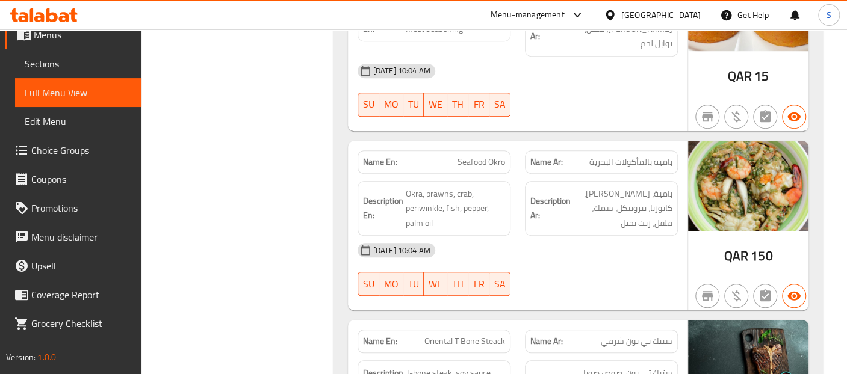
click at [607, 289] on div at bounding box center [600, 296] width 167 height 14
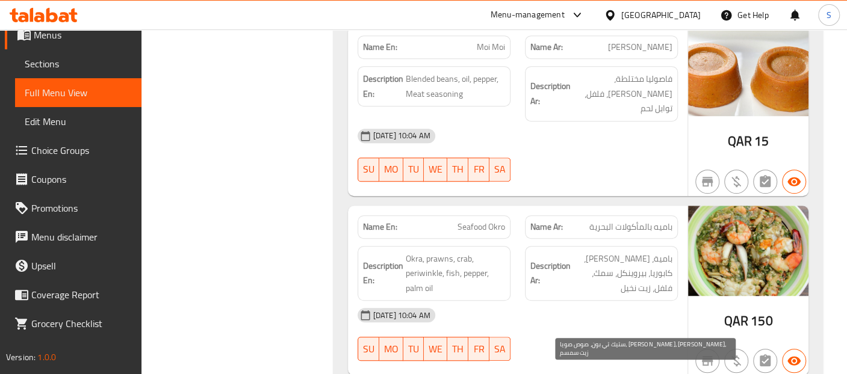
scroll to position [2920, 0]
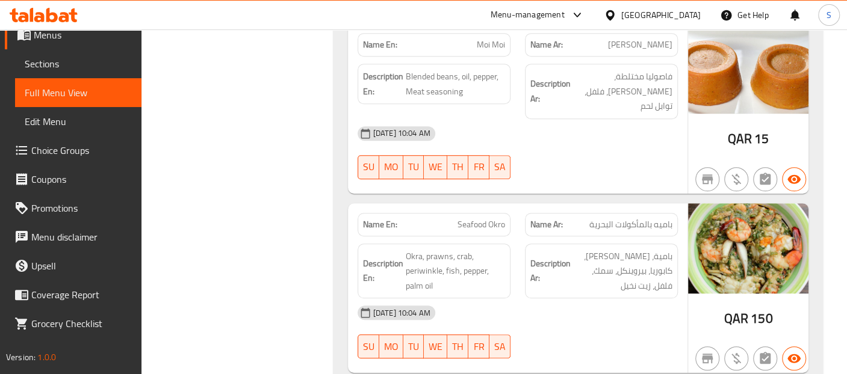
click at [638, 172] on div at bounding box center [600, 179] width 167 height 14
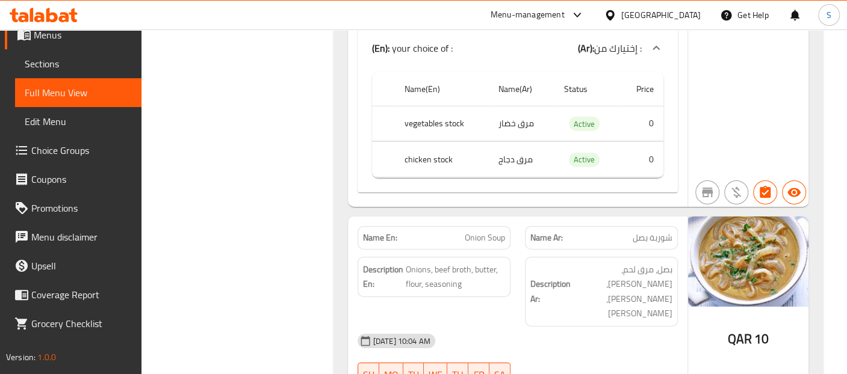
scroll to position [19845, 0]
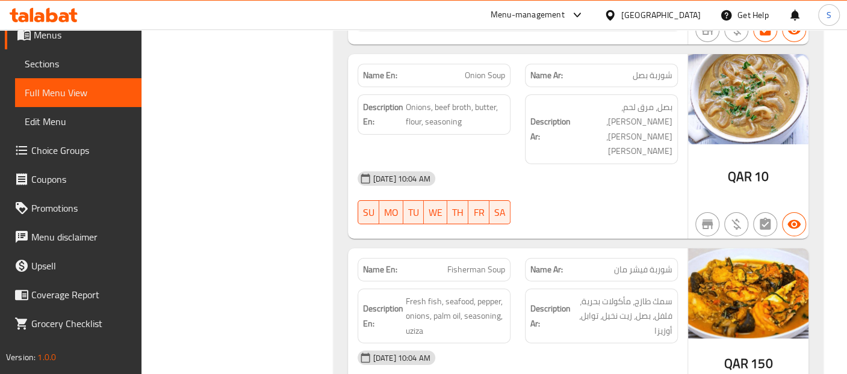
scroll to position [20032, 0]
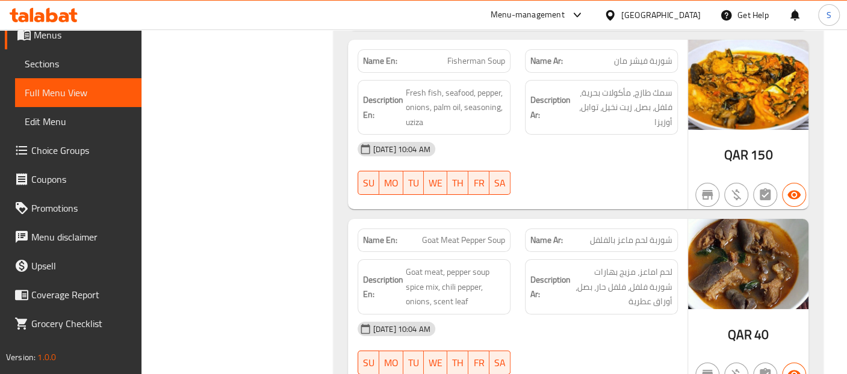
scroll to position [20219, 0]
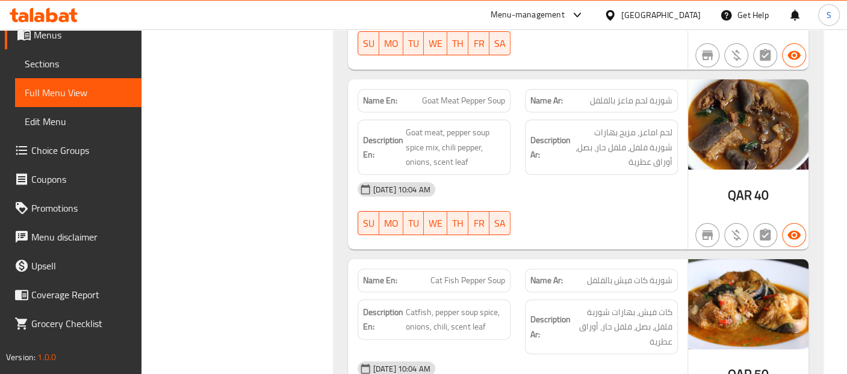
scroll to position [20380, 0]
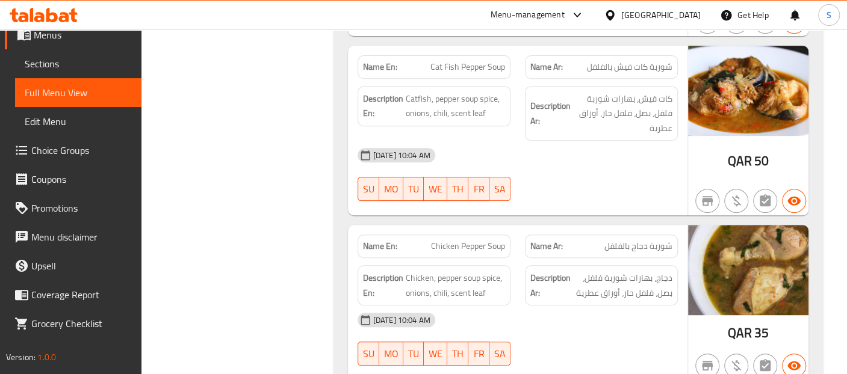
scroll to position [20613, 0]
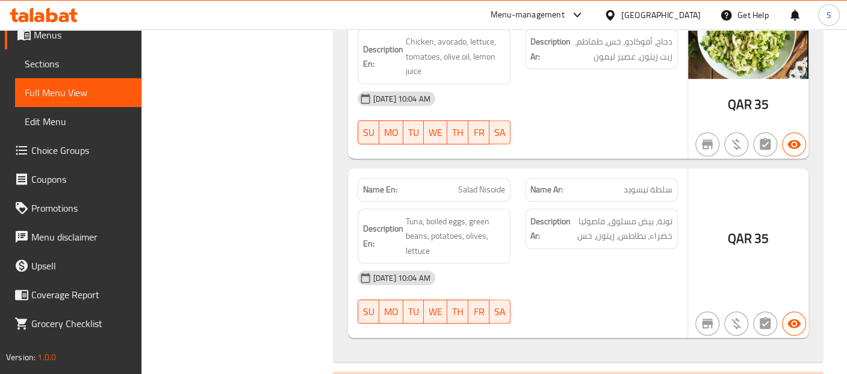
scroll to position [13309, 0]
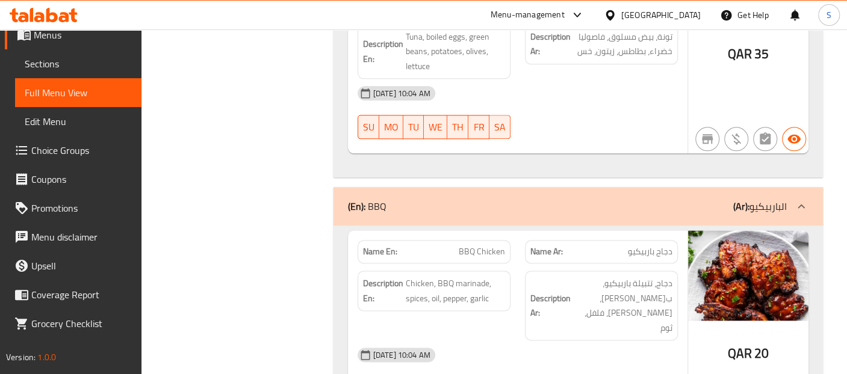
scroll to position [13470, 0]
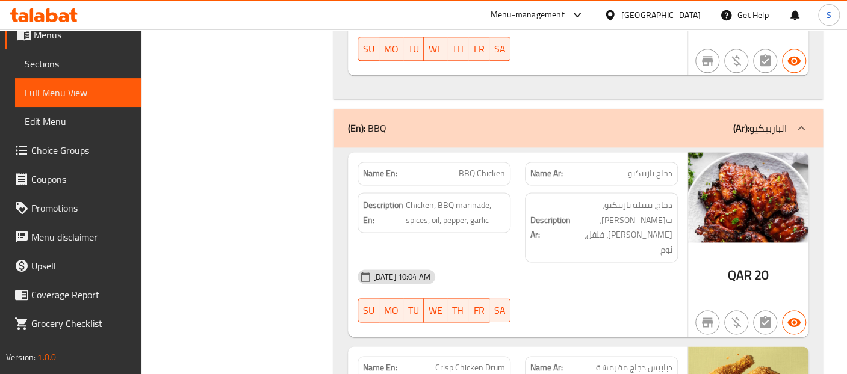
scroll to position [13601, 0]
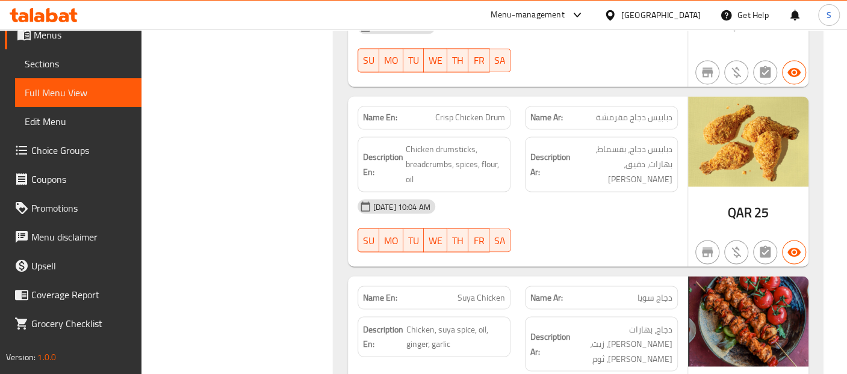
scroll to position [13815, 0]
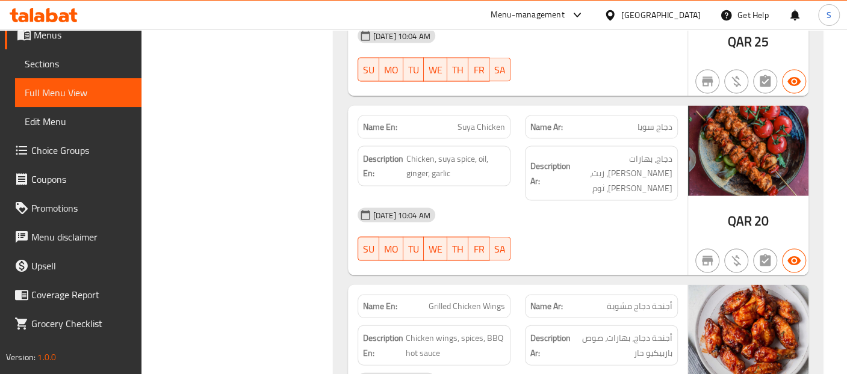
scroll to position [13975, 0]
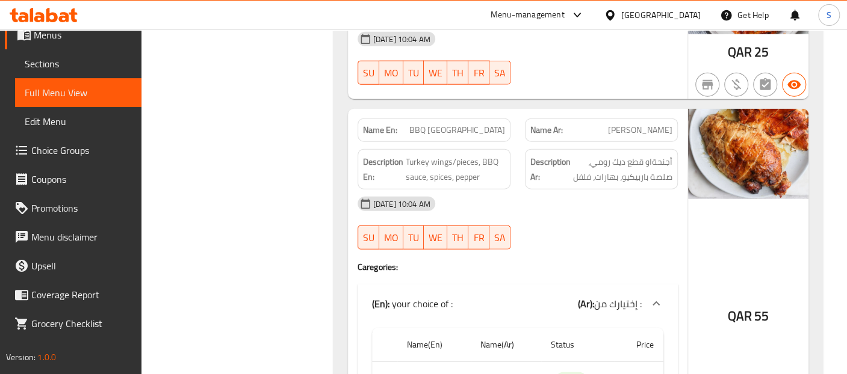
scroll to position [14310, 0]
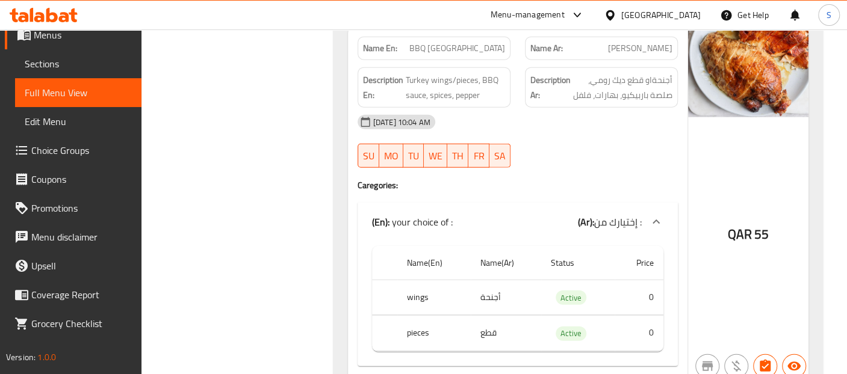
scroll to position [14390, 0]
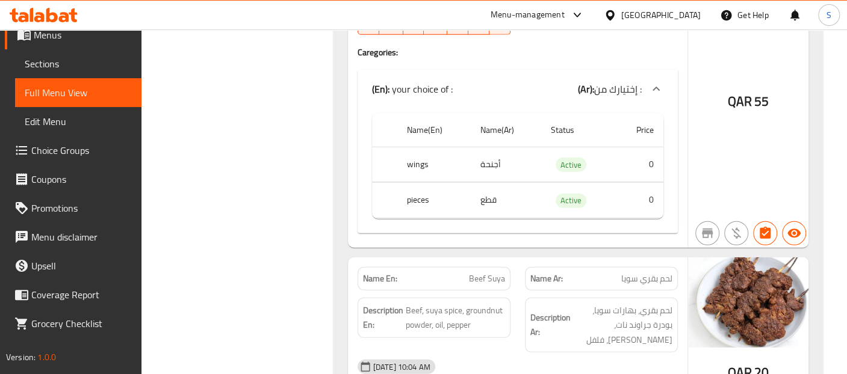
scroll to position [14524, 0]
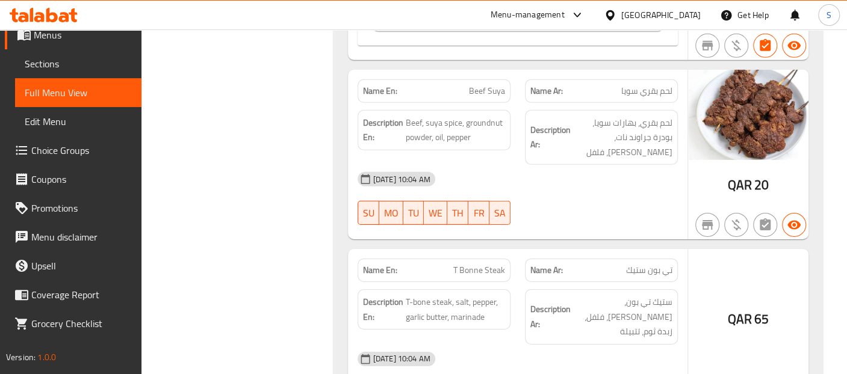
scroll to position [14711, 0]
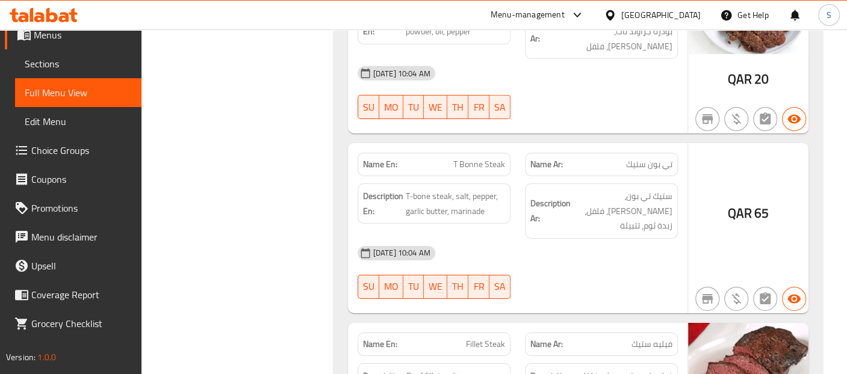
scroll to position [14817, 0]
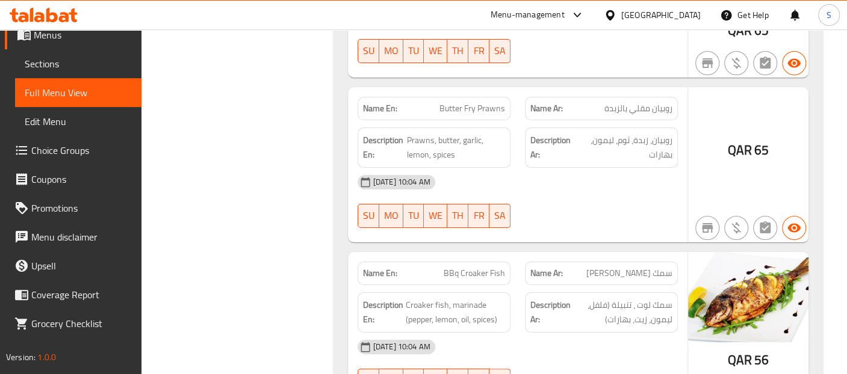
scroll to position [15219, 0]
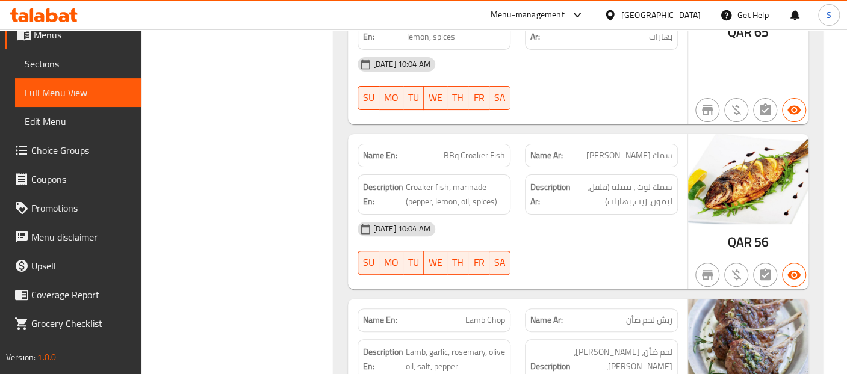
scroll to position [15352, 0]
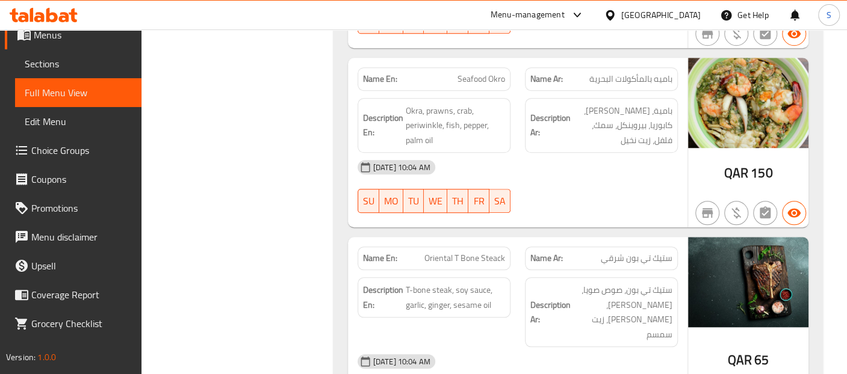
click at [560, 206] on div at bounding box center [600, 213] width 167 height 14
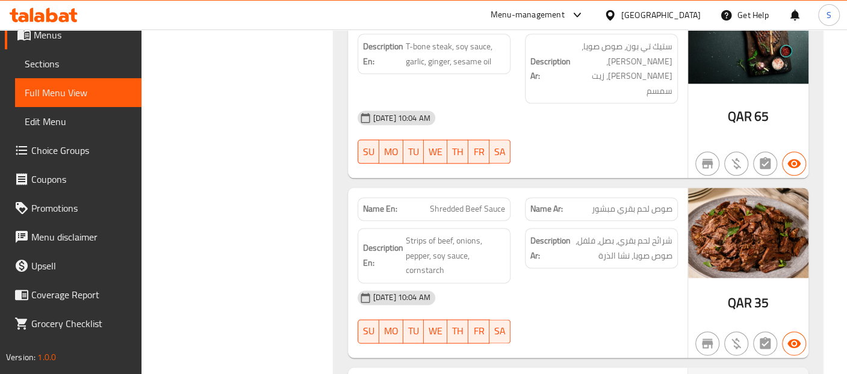
scroll to position [3333, 0]
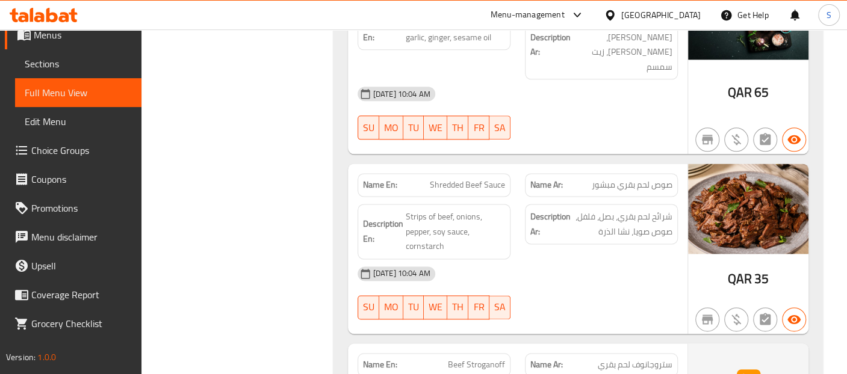
click at [670, 197] on div "Description Ar: شرائح لحم بقري، بصل، فلفل، صوص صويا، نشا الذرة" at bounding box center [600, 232] width 167 height 70
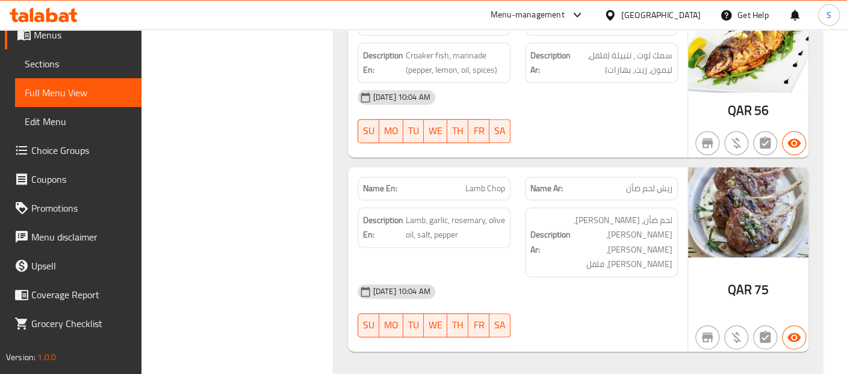
scroll to position [15478, 0]
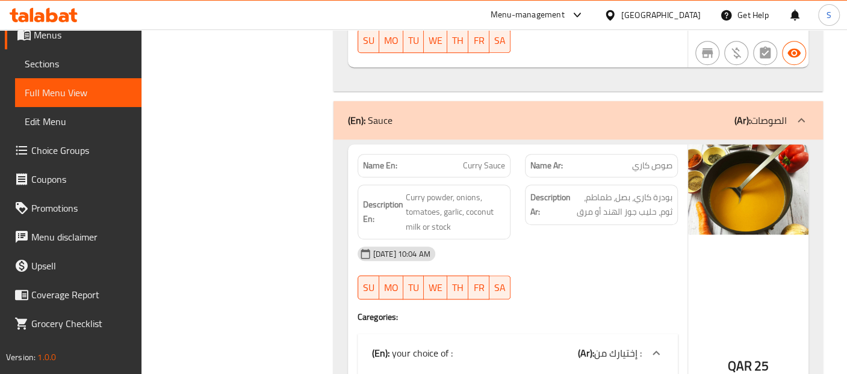
scroll to position [15756, 0]
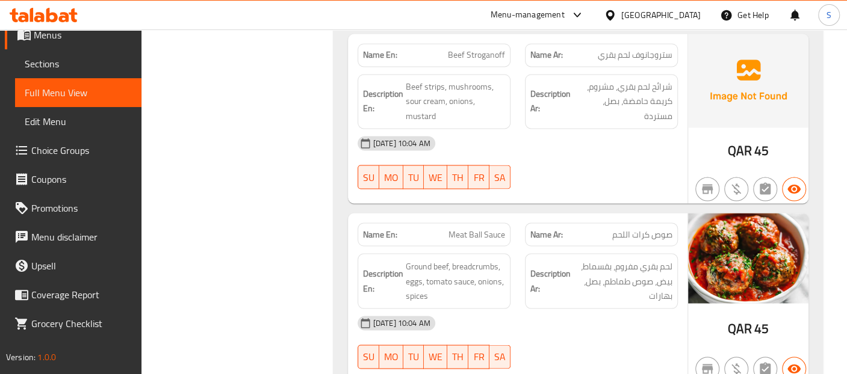
scroll to position [3654, 0]
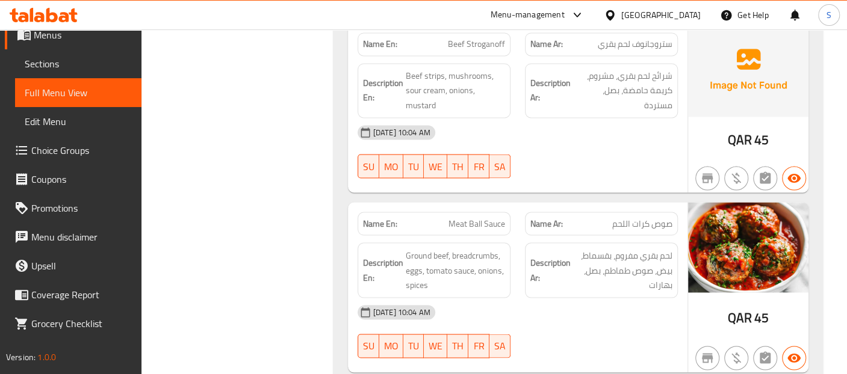
click at [681, 298] on div "18-08-2025 10:04 AM" at bounding box center [517, 312] width 335 height 29
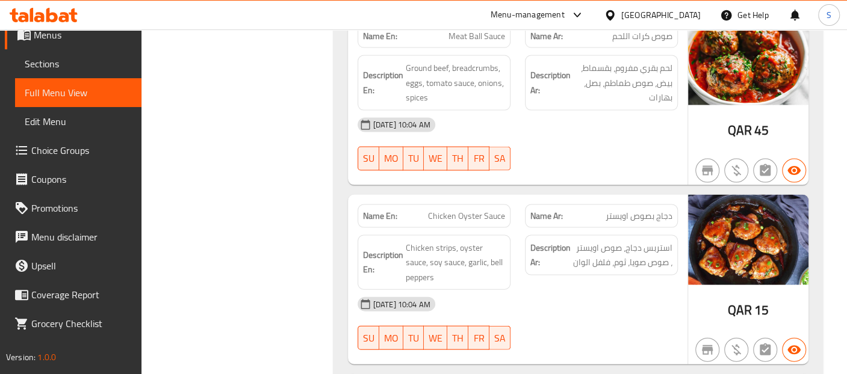
scroll to position [3868, 0]
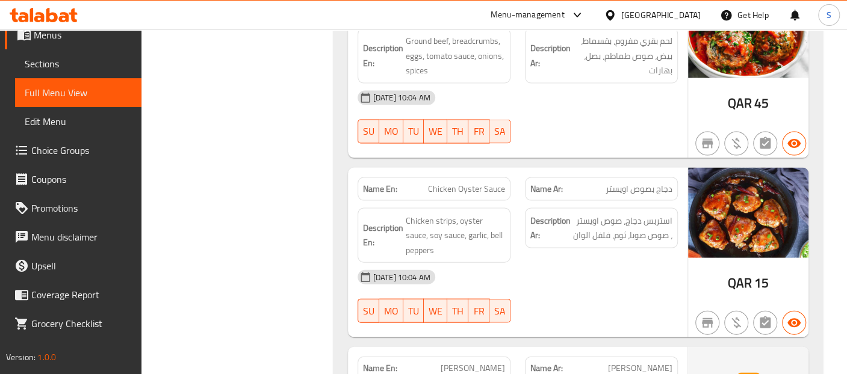
click at [655, 263] on div "18-08-2025 10:04 AM" at bounding box center [517, 277] width 335 height 29
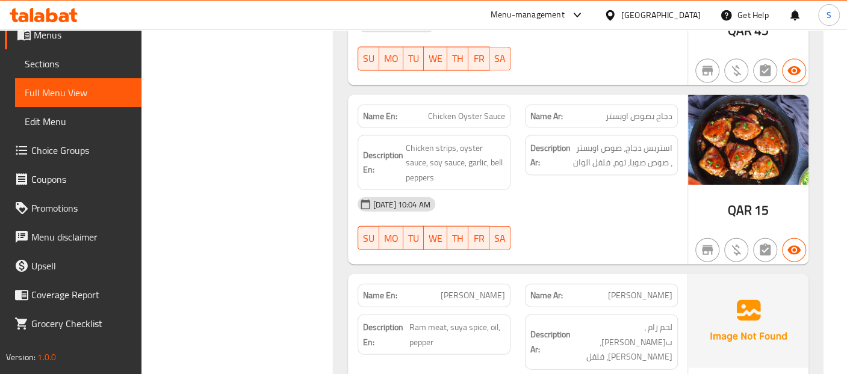
scroll to position [3941, 0]
click at [450, 283] on div "Name En: Ram Suya" at bounding box center [433, 294] width 153 height 23
copy span "Ram Suya"
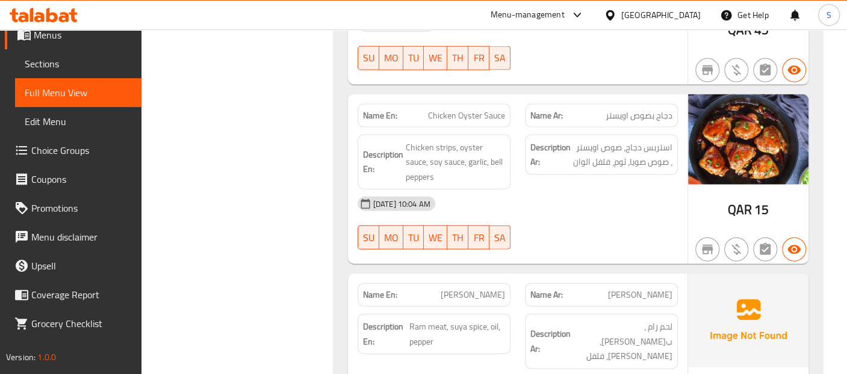
click at [654, 190] on div "18-08-2025 10:04 AM SU MO TU WE TH FR SA" at bounding box center [517, 223] width 335 height 67
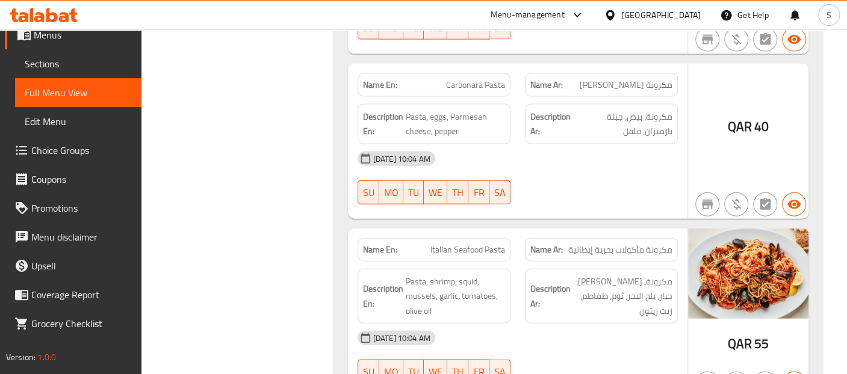
scroll to position [16942, 0]
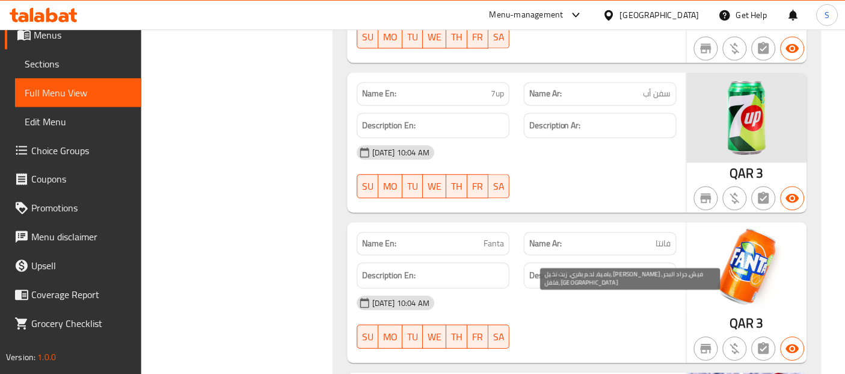
scroll to position [18626, 0]
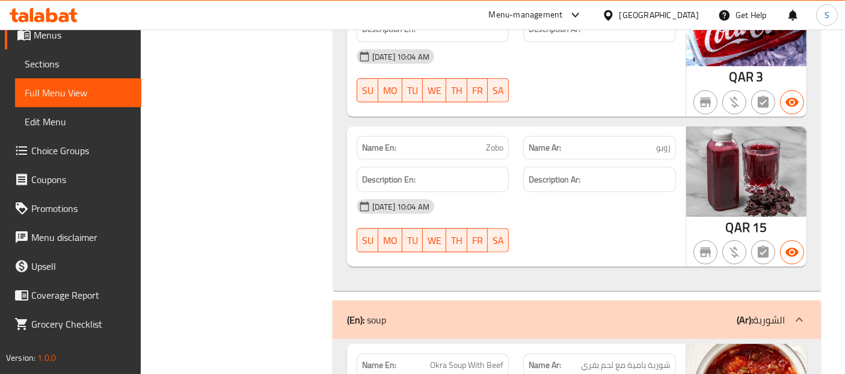
scroll to position [18990, 0]
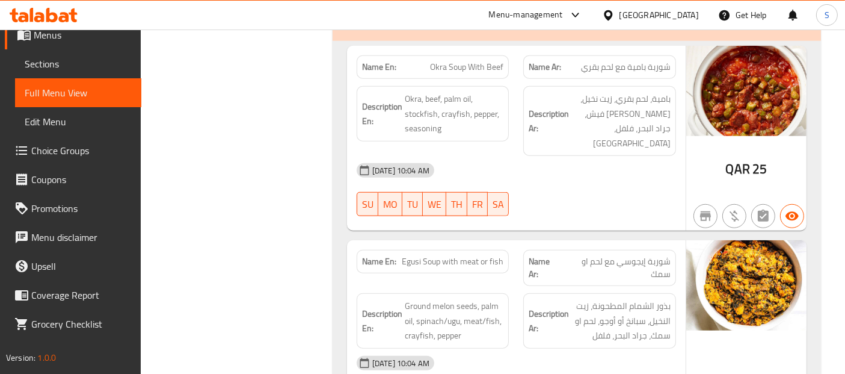
scroll to position [19291, 0]
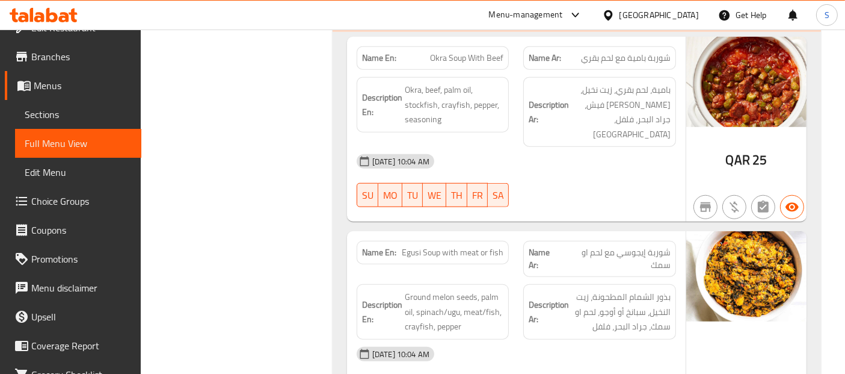
scroll to position [0, 0]
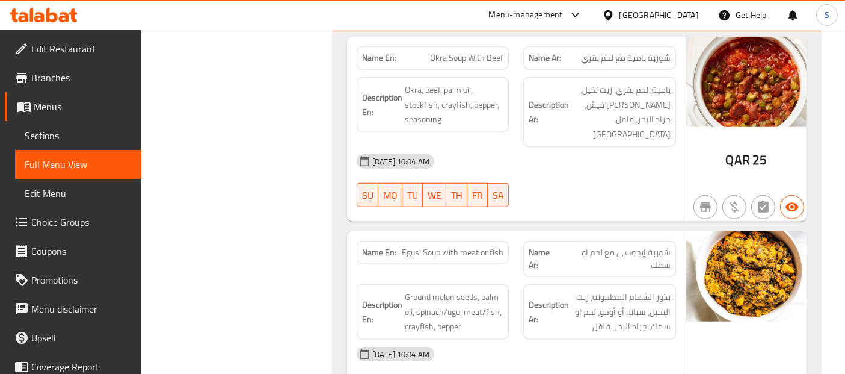
click at [87, 48] on span "Edit Restaurant" at bounding box center [81, 49] width 100 height 14
